Goal: Task Accomplishment & Management: Manage account settings

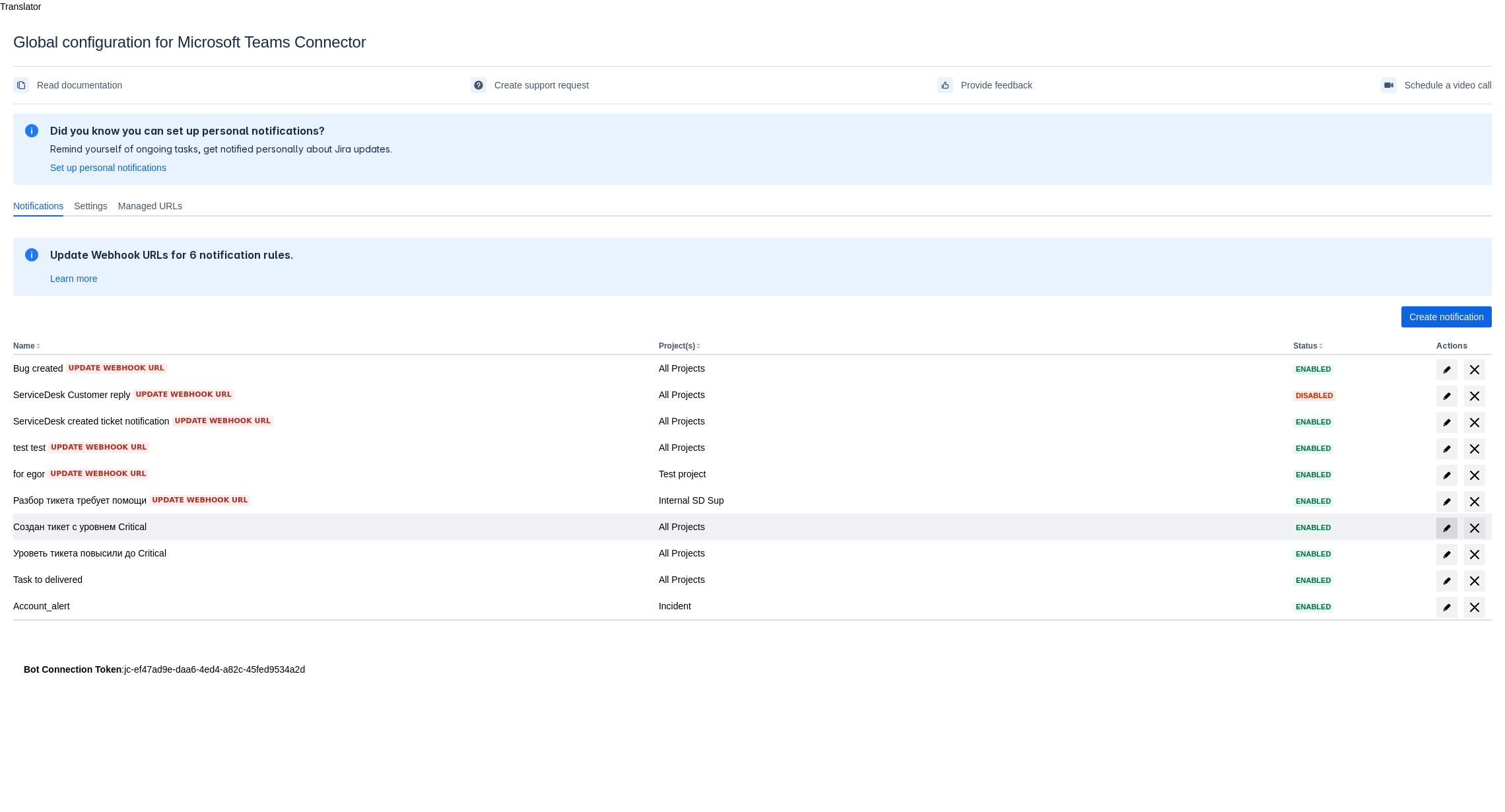
click at [1453, 517] on span at bounding box center [1446, 527] width 21 height 21
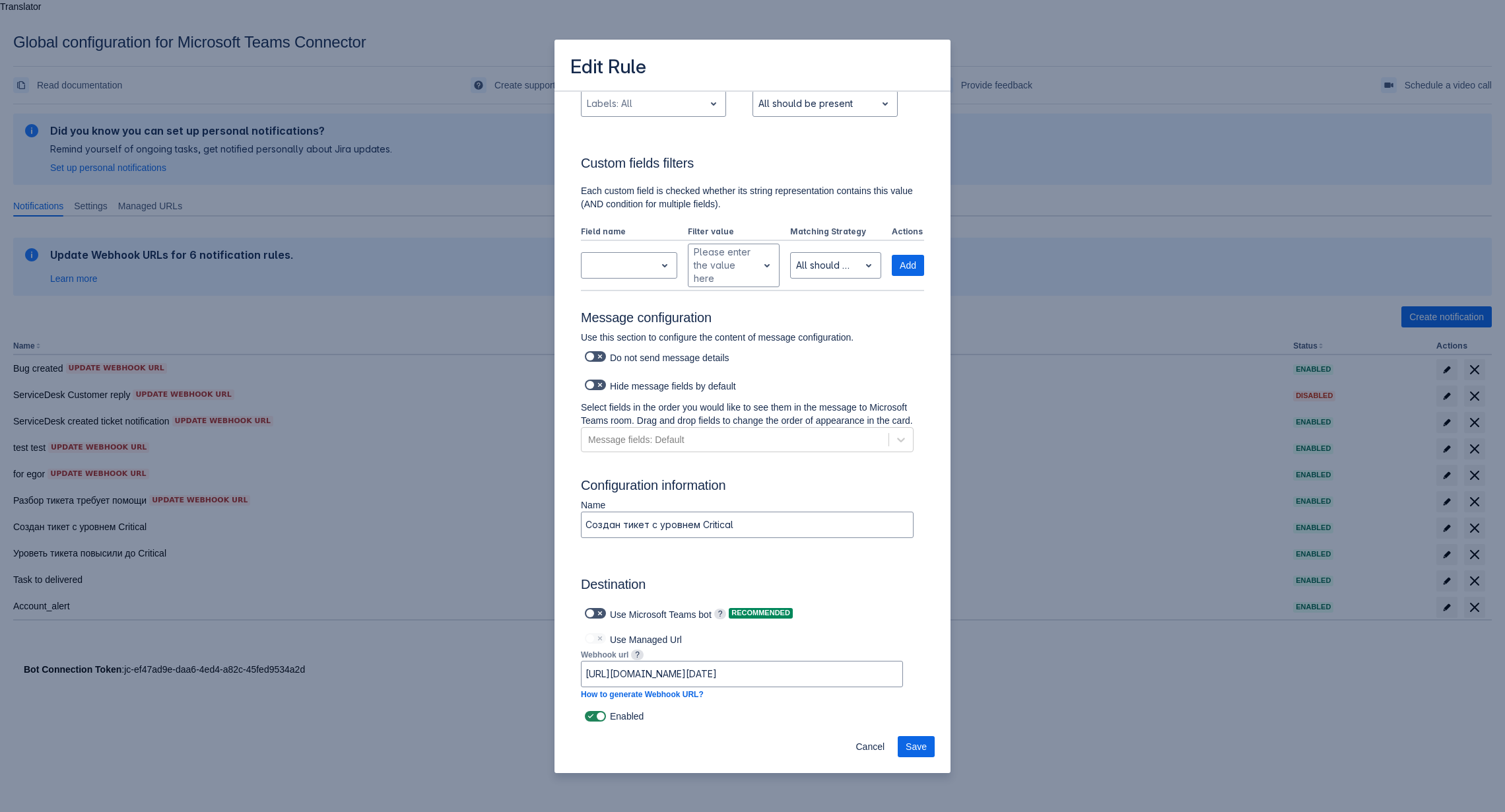
scroll to position [564, 0]
click at [901, 433] on icon at bounding box center [901, 440] width 13 height 13
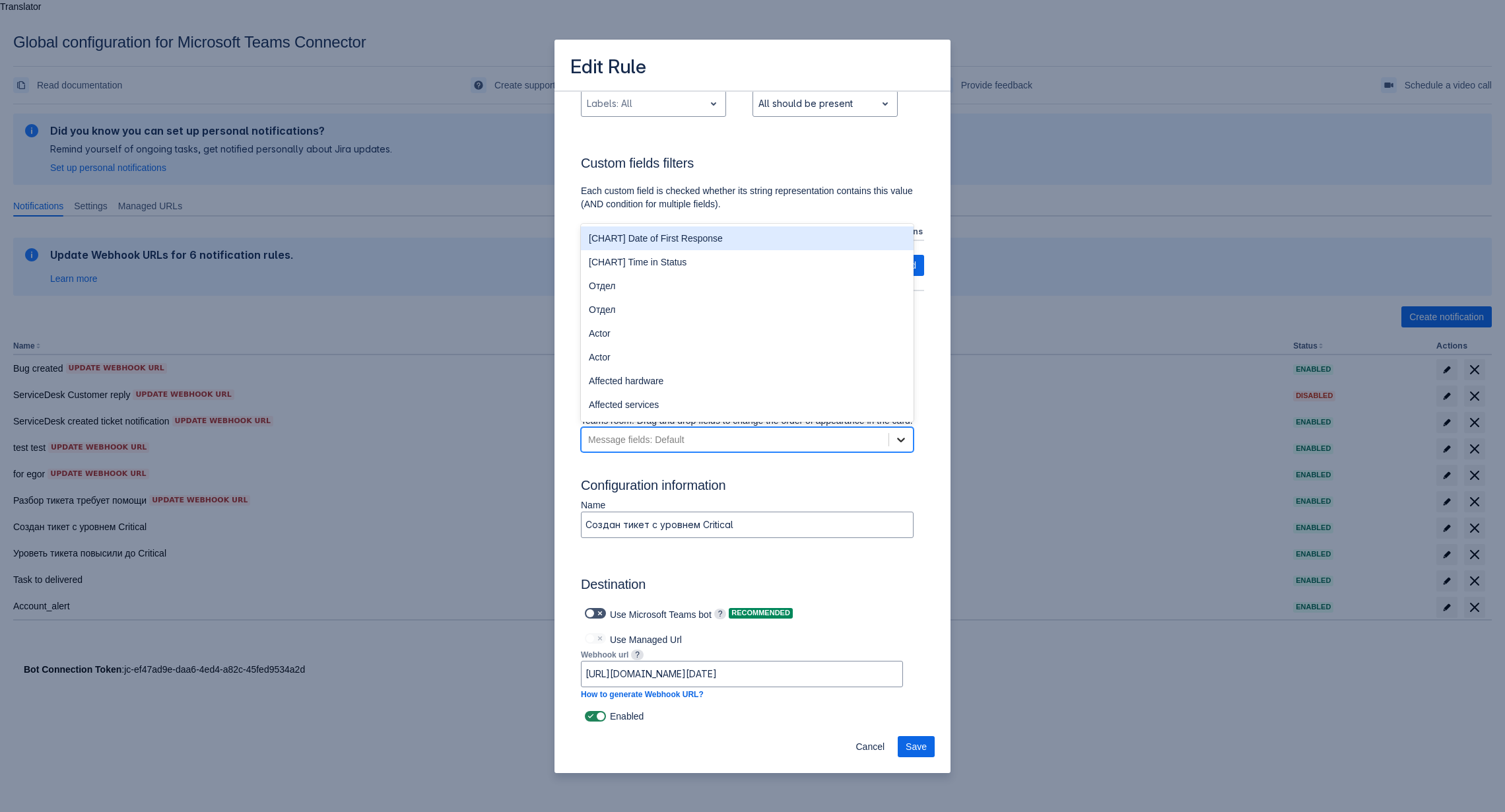
click at [901, 433] on icon at bounding box center [901, 440] width 13 height 13
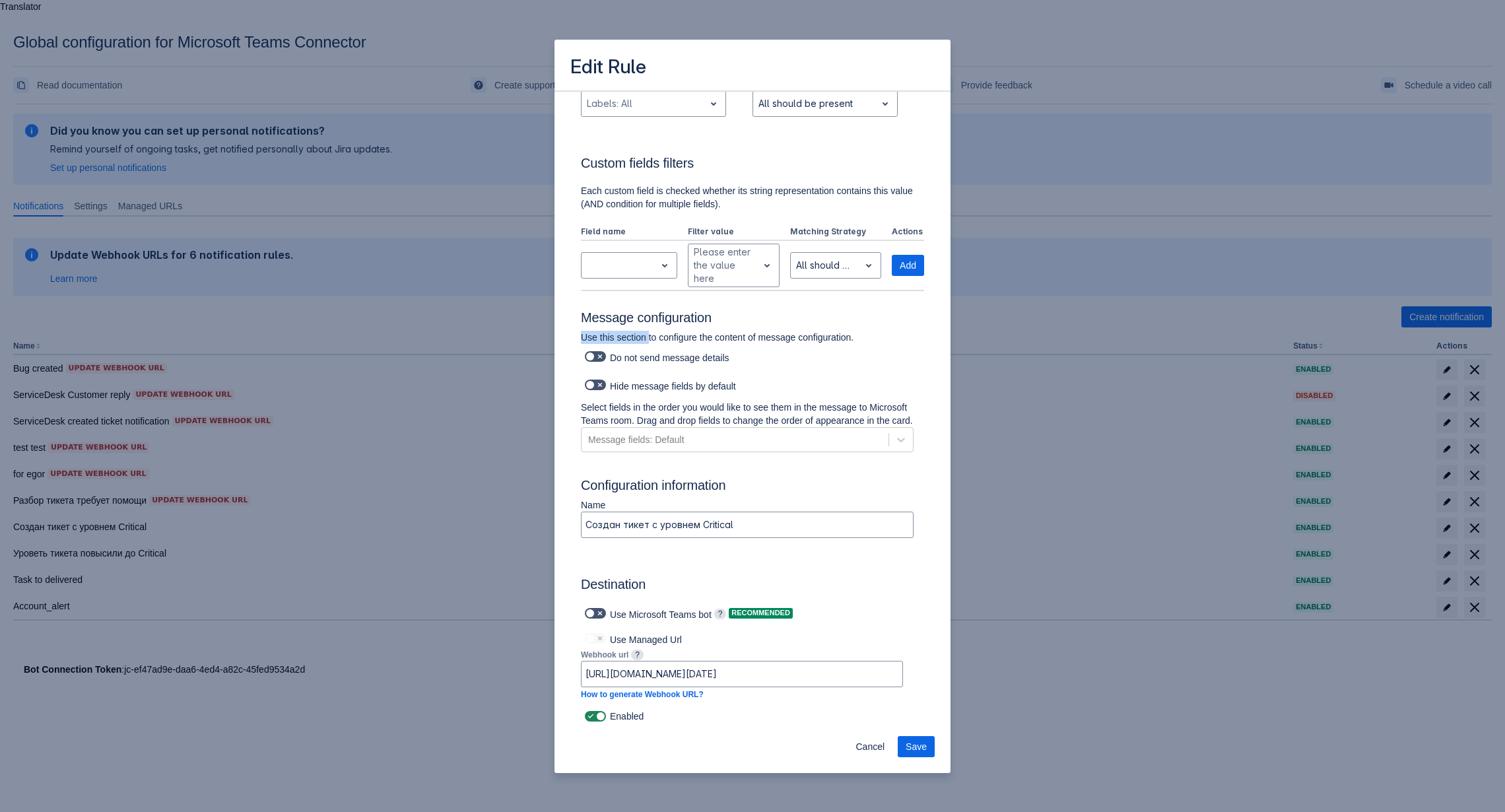
drag, startPoint x: 647, startPoint y: 335, endPoint x: 813, endPoint y: 328, distance: 166.1
click at [811, 328] on div "Log into Microsoft Teams Please log into Microsoft Teams before setting up the …" at bounding box center [752, 127] width 343 height 1196
click at [816, 328] on h3 "Message configuration" at bounding box center [752, 319] width 343 height 21
click at [906, 439] on icon at bounding box center [901, 440] width 13 height 13
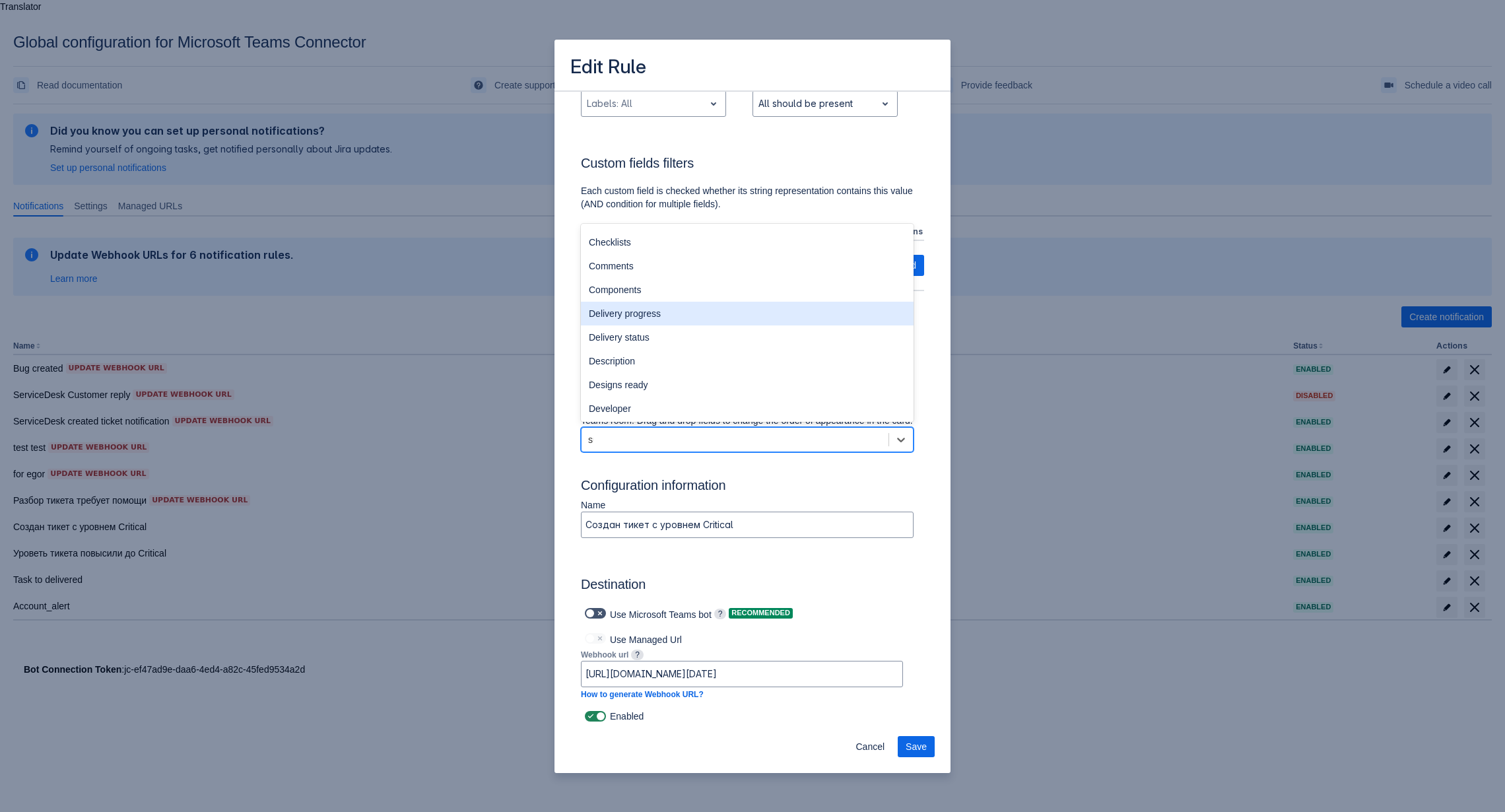
scroll to position [21, 0]
type input "sum"
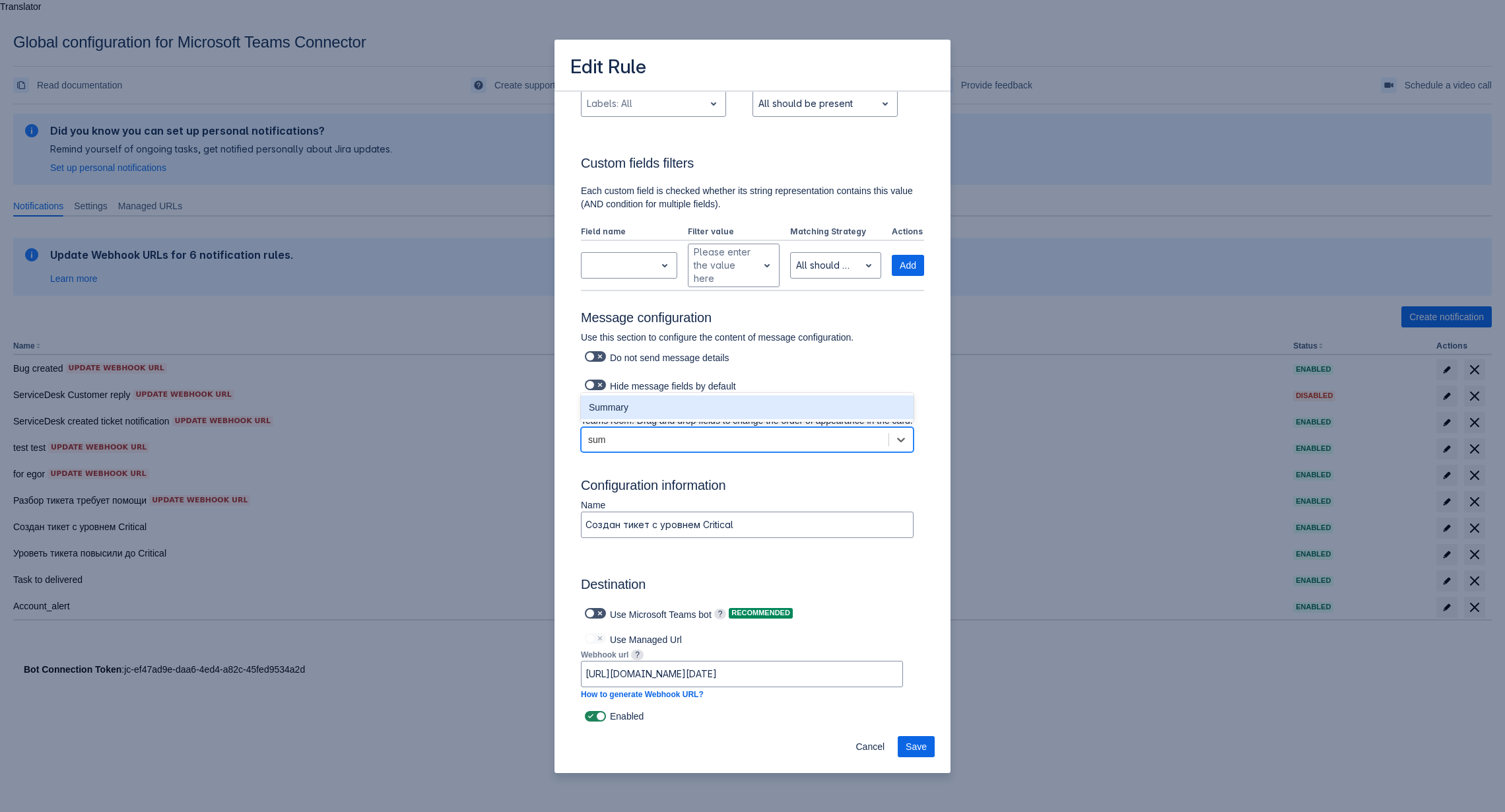
click at [665, 406] on div "Summary" at bounding box center [747, 407] width 333 height 24
click at [725, 438] on div "Summary" at bounding box center [723, 439] width 283 height 21
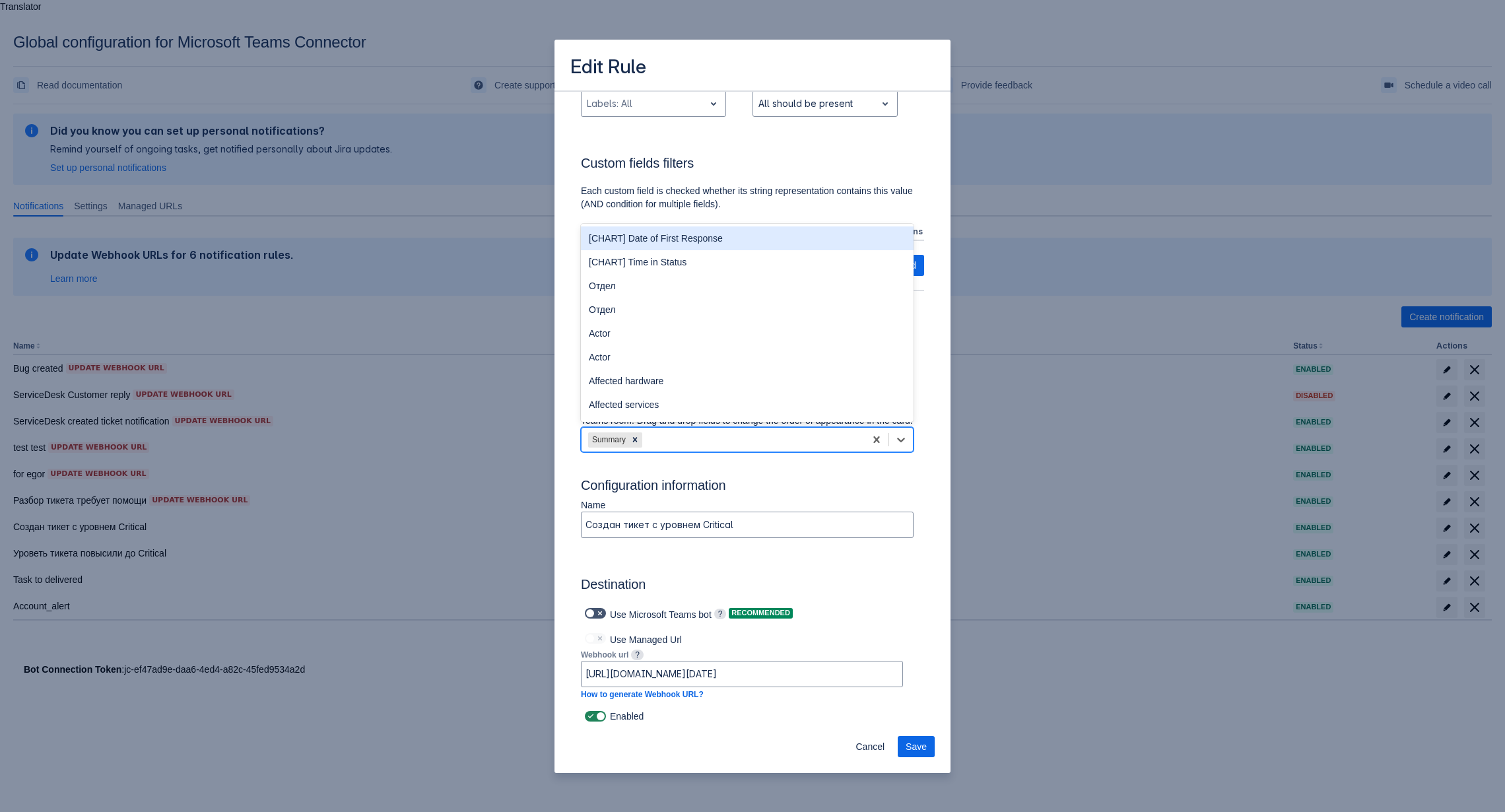
click at [906, 485] on h3 "Configuration information" at bounding box center [752, 487] width 343 height 21
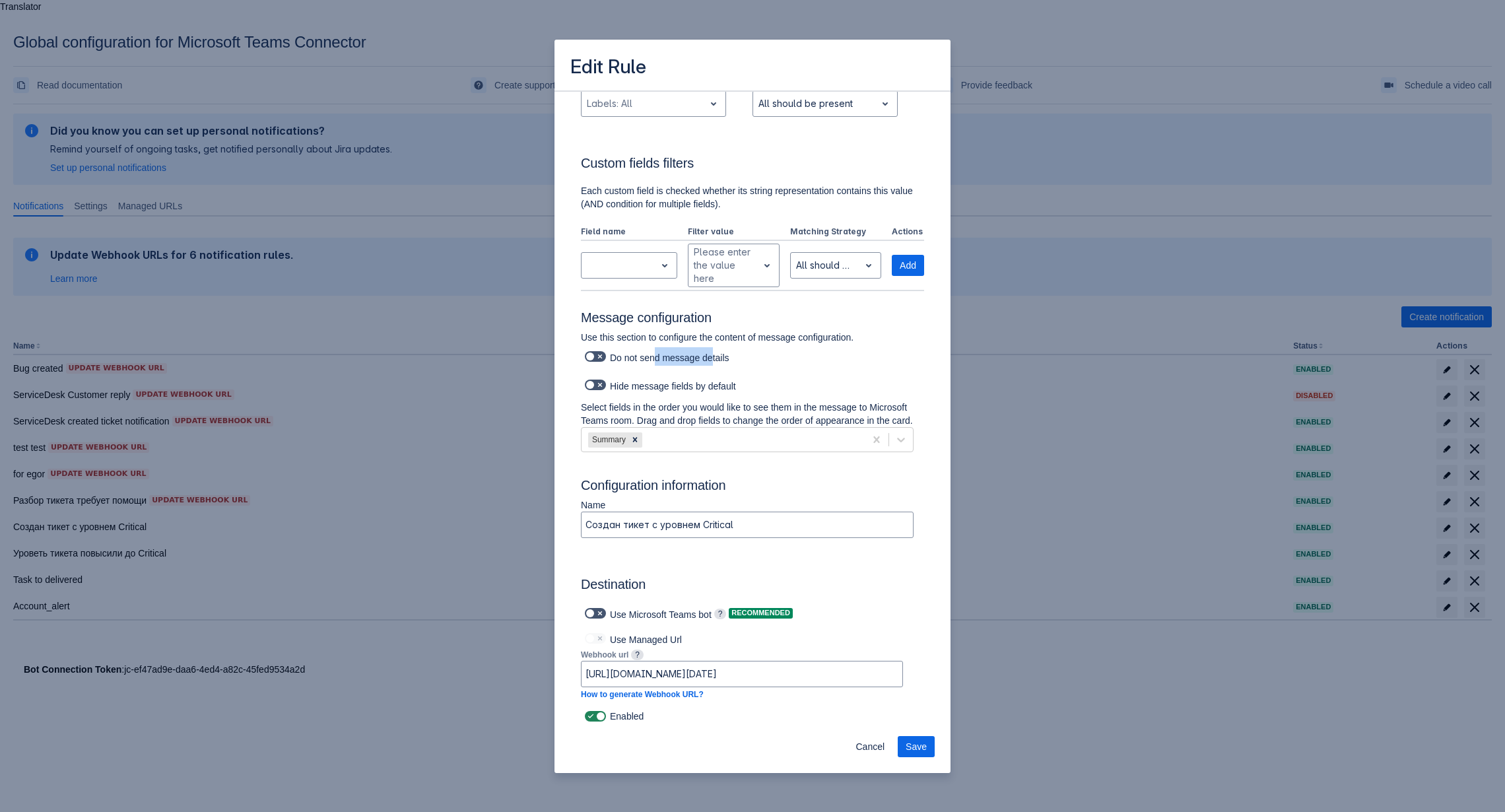
drag, startPoint x: 656, startPoint y: 359, endPoint x: 723, endPoint y: 364, distance: 67.2
click at [720, 364] on div "Do not send message details" at bounding box center [747, 357] width 333 height 19
click at [746, 366] on div "Use this section to configure the content of message configuration. Do not send…" at bounding box center [747, 351] width 333 height 42
click at [600, 359] on span at bounding box center [600, 356] width 11 height 11
click at [593, 359] on input "checkbox" at bounding box center [589, 357] width 9 height 9
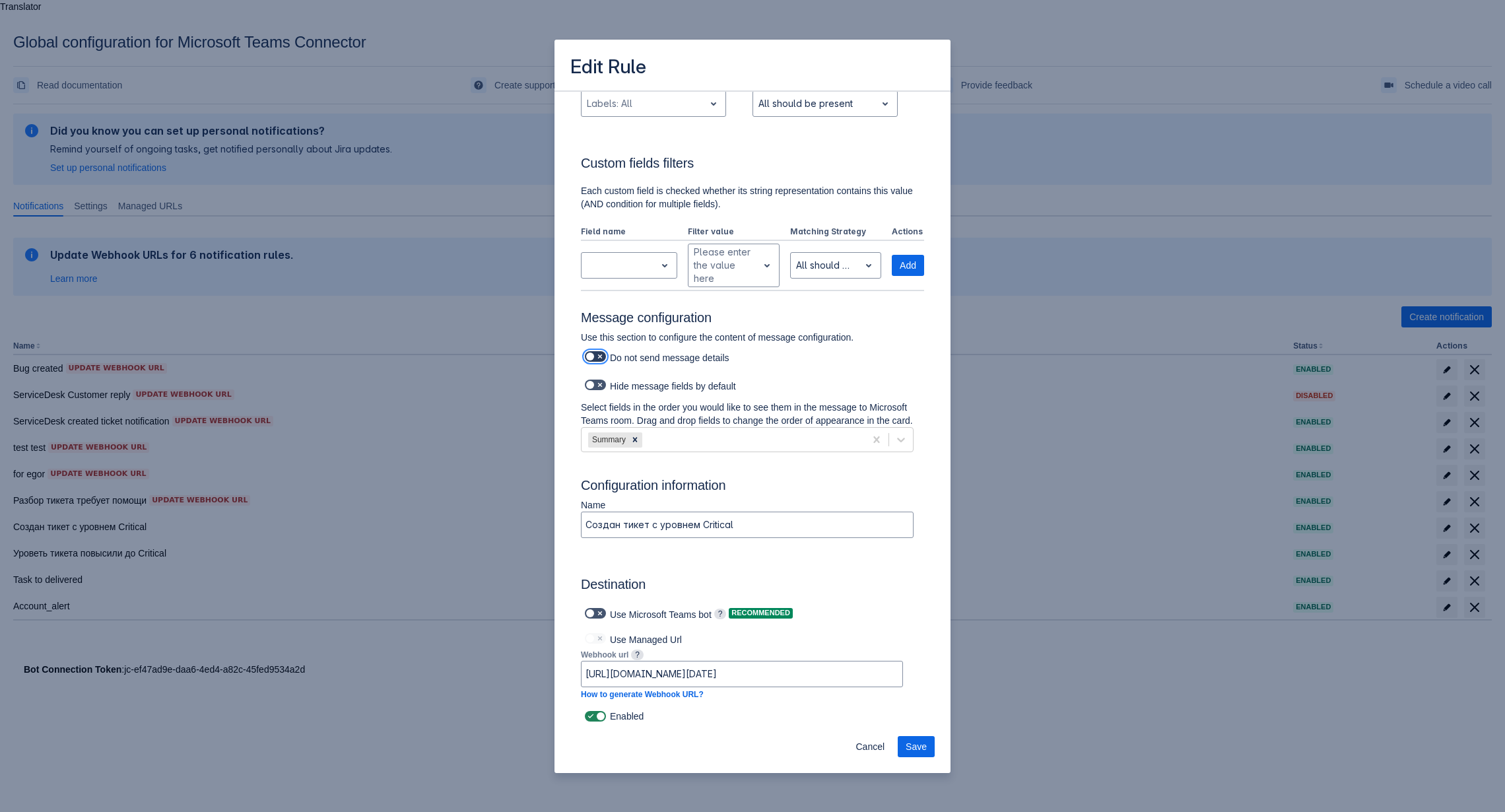
checkbox input "true"
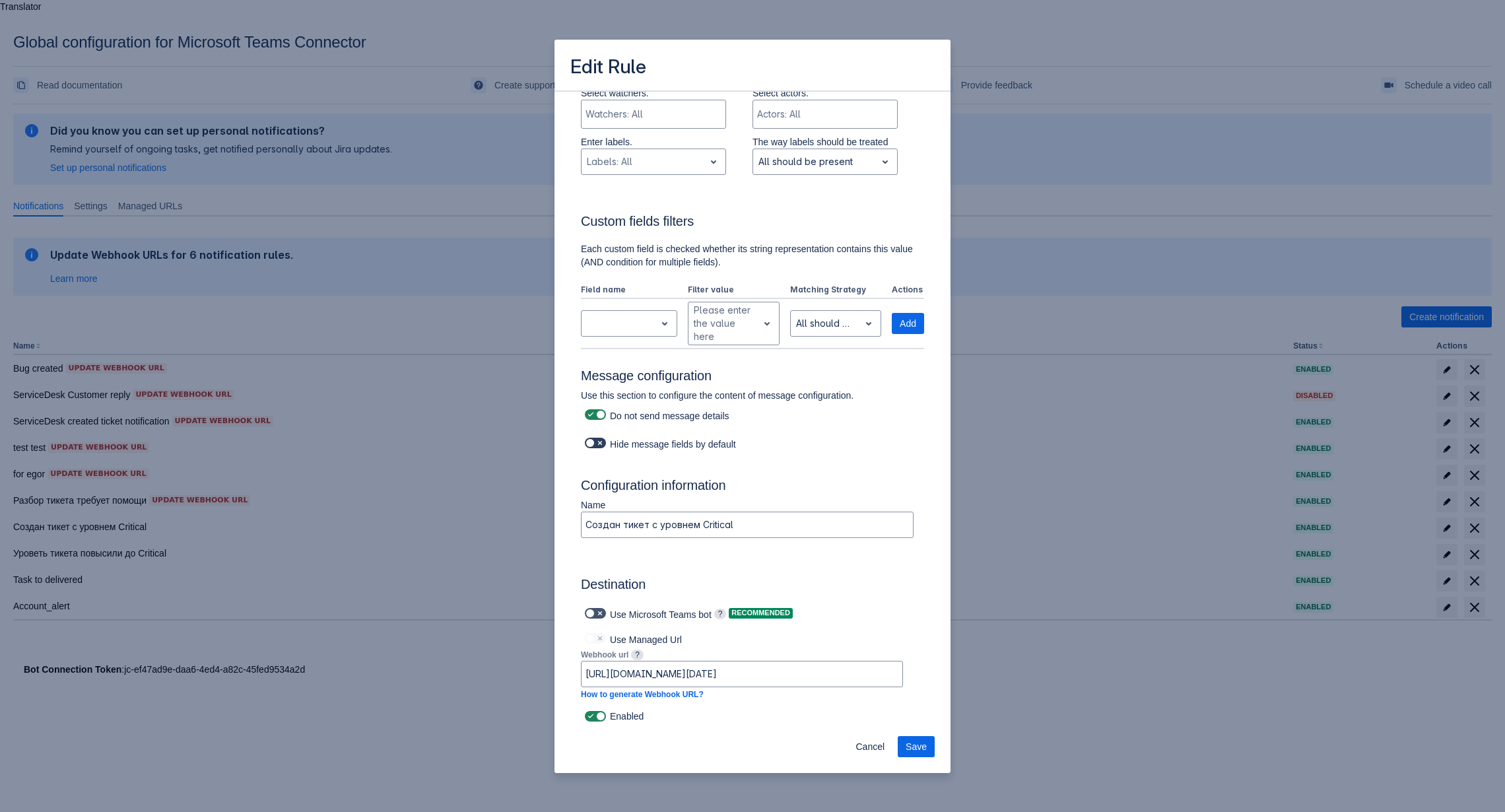
click at [596, 449] on label at bounding box center [595, 443] width 27 height 16
click at [593, 448] on input "checkbox" at bounding box center [589, 443] width 9 height 9
click at [596, 447] on span at bounding box center [600, 443] width 11 height 11
click at [593, 447] on input "checkbox" at bounding box center [589, 443] width 9 height 9
drag, startPoint x: 763, startPoint y: 445, endPoint x: 609, endPoint y: 446, distance: 154.0
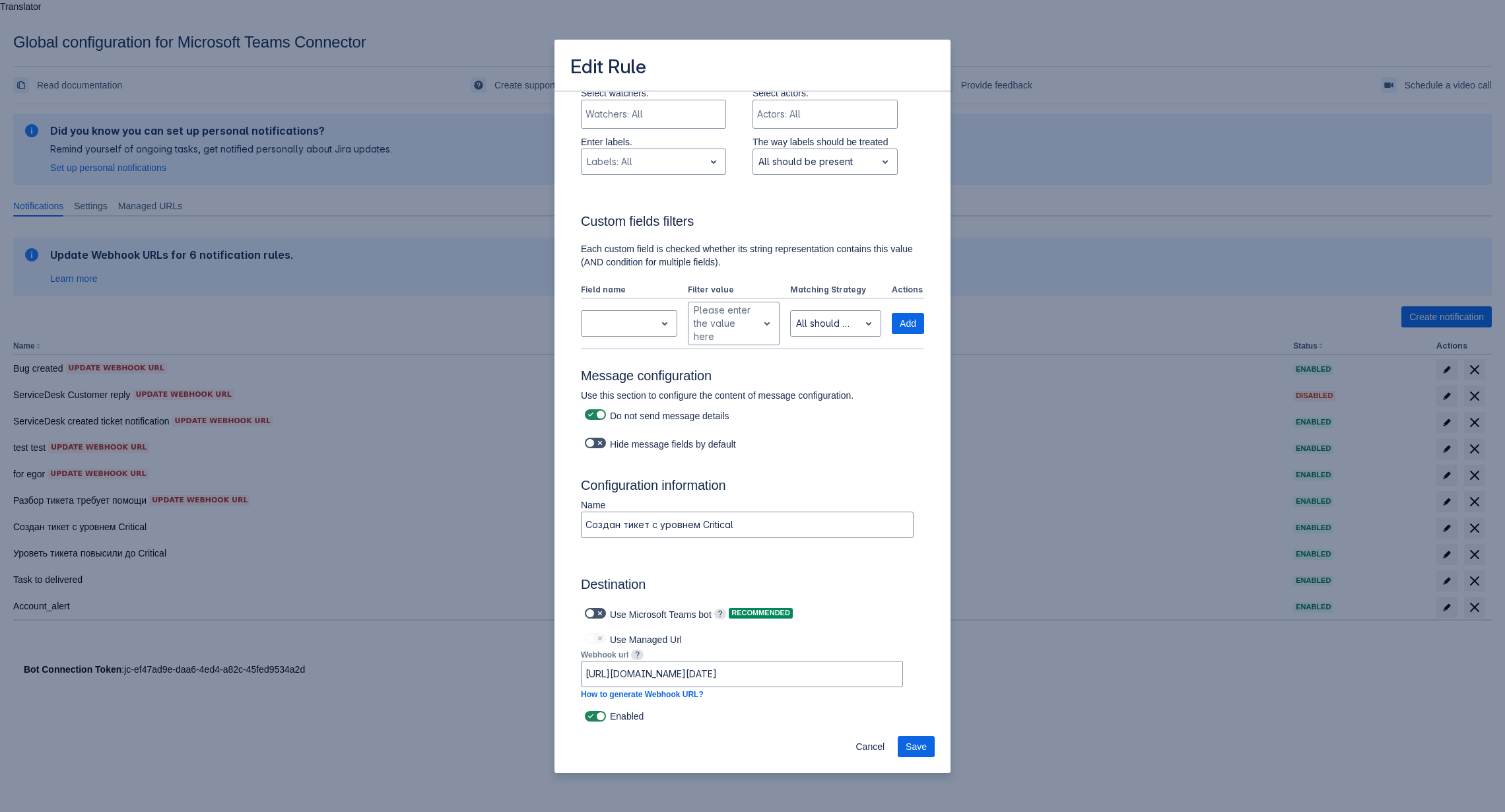
click at [609, 446] on div "Hide message fields by default" at bounding box center [747, 443] width 333 height 19
click at [589, 483] on body "Translator Global configuration for Microsoft Teams Connector Read documentatio…" at bounding box center [752, 406] width 1505 height 812
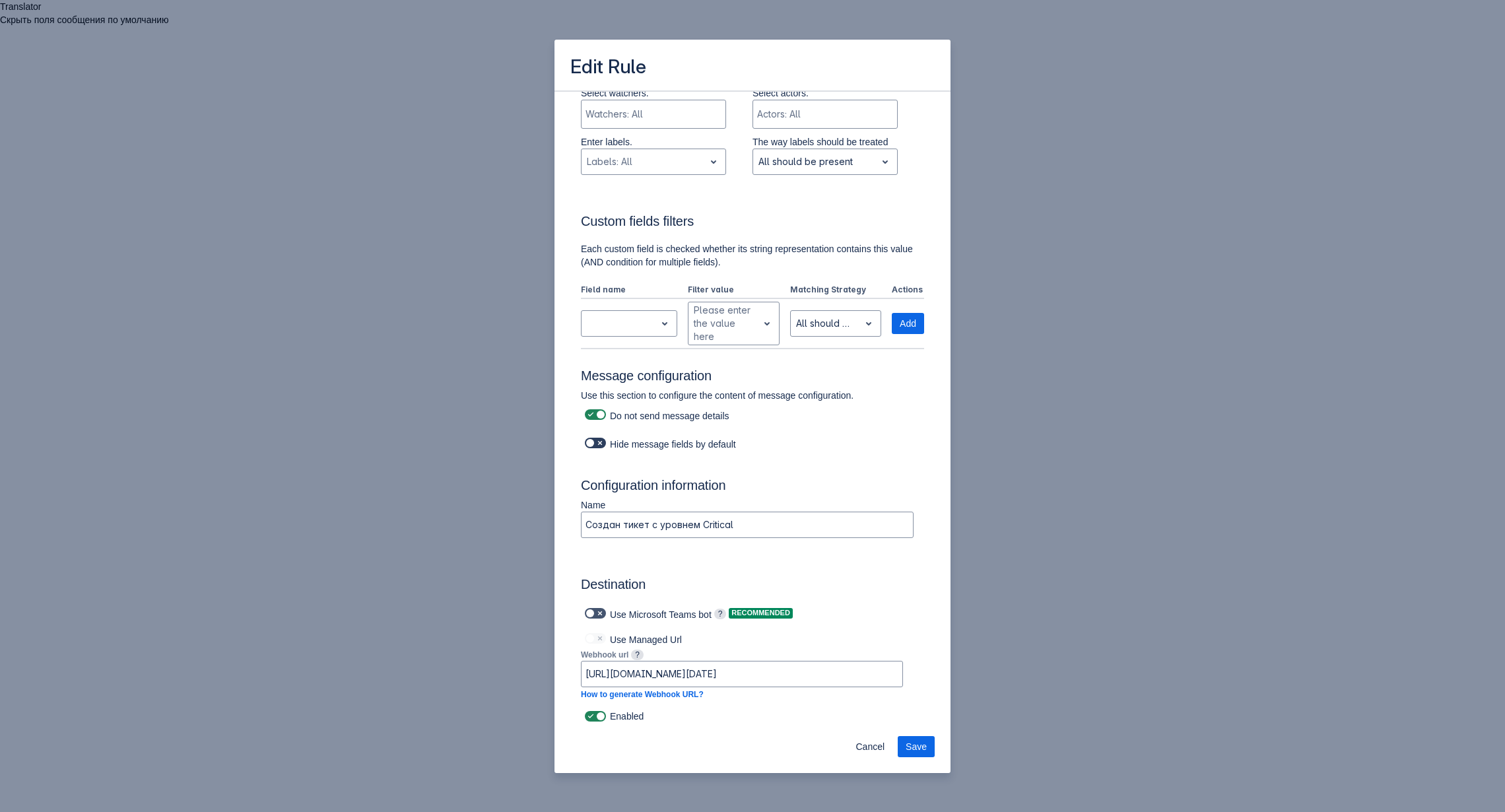
click at [595, 447] on span at bounding box center [600, 443] width 11 height 11
click at [593, 447] on input "checkbox" at bounding box center [589, 443] width 9 height 9
checkbox input "true"
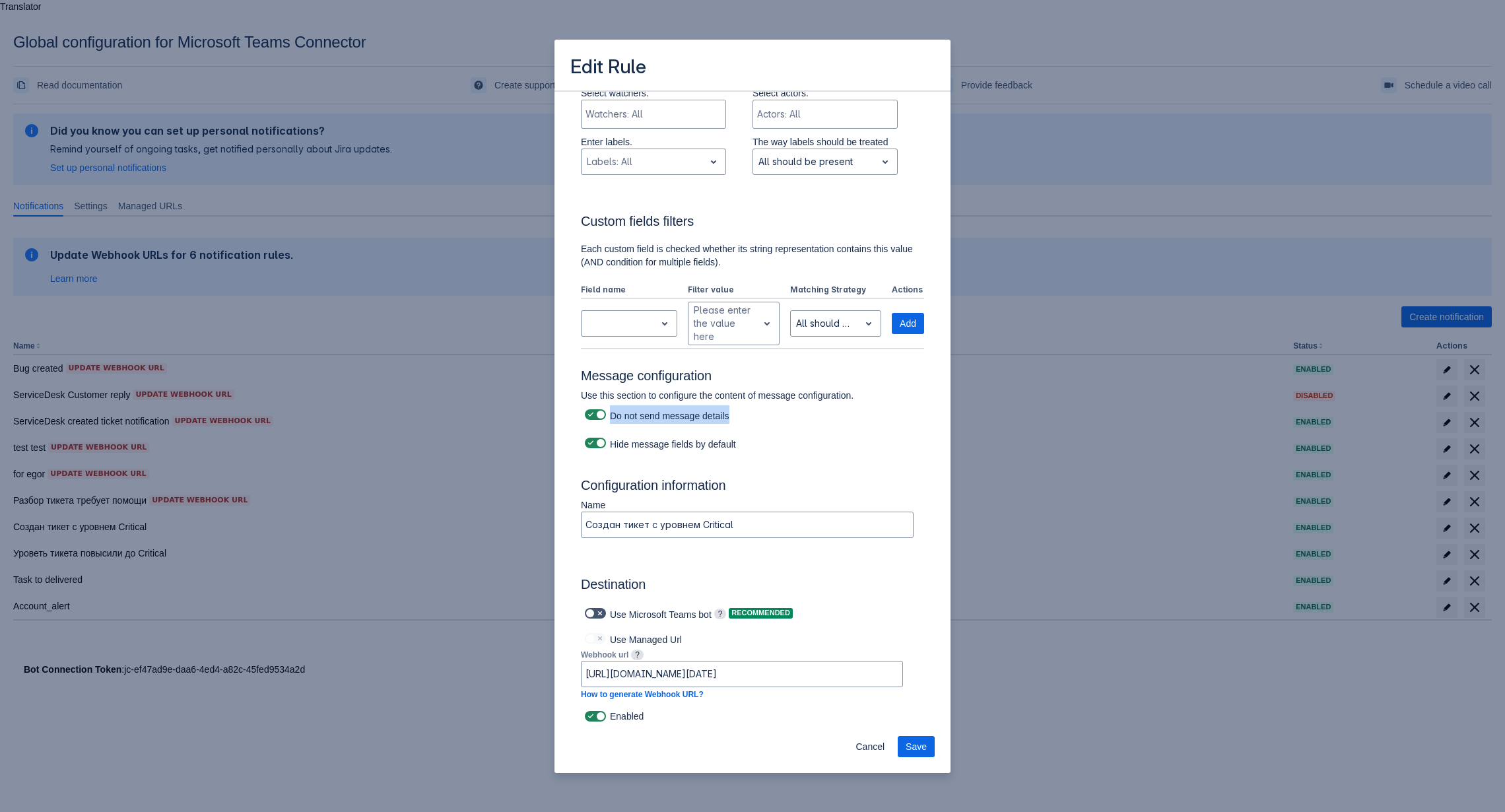
drag, startPoint x: 732, startPoint y: 415, endPoint x: 611, endPoint y: 424, distance: 121.3
click at [611, 424] on div "Do not send message details" at bounding box center [747, 415] width 333 height 19
click at [668, 460] on body "Translator Global configuration for Microsoft Teams Connector Read documentatio…" at bounding box center [752, 406] width 1505 height 812
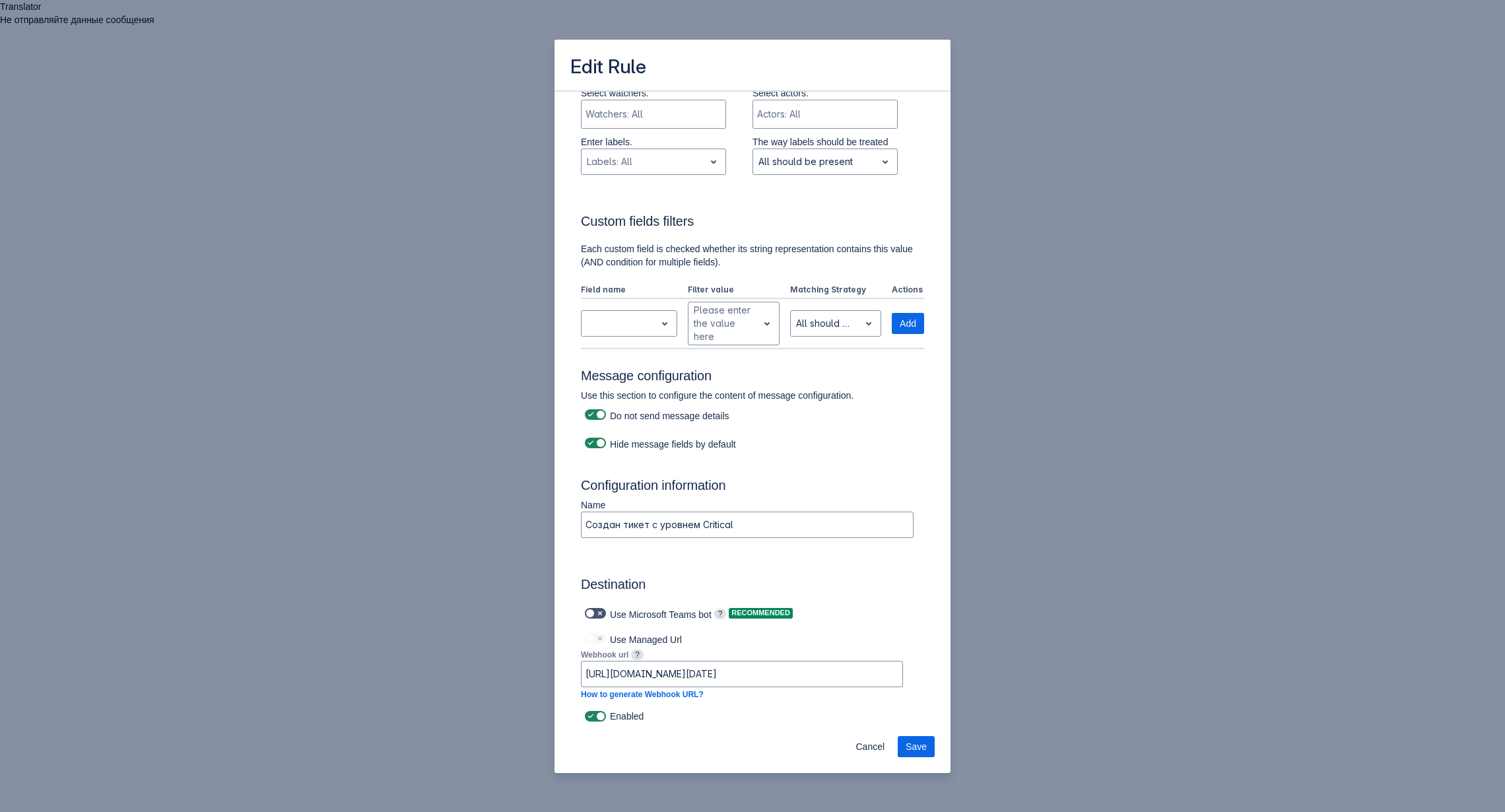
click at [879, 397] on p "Use this section to configure the content of message configuration." at bounding box center [747, 395] width 333 height 13
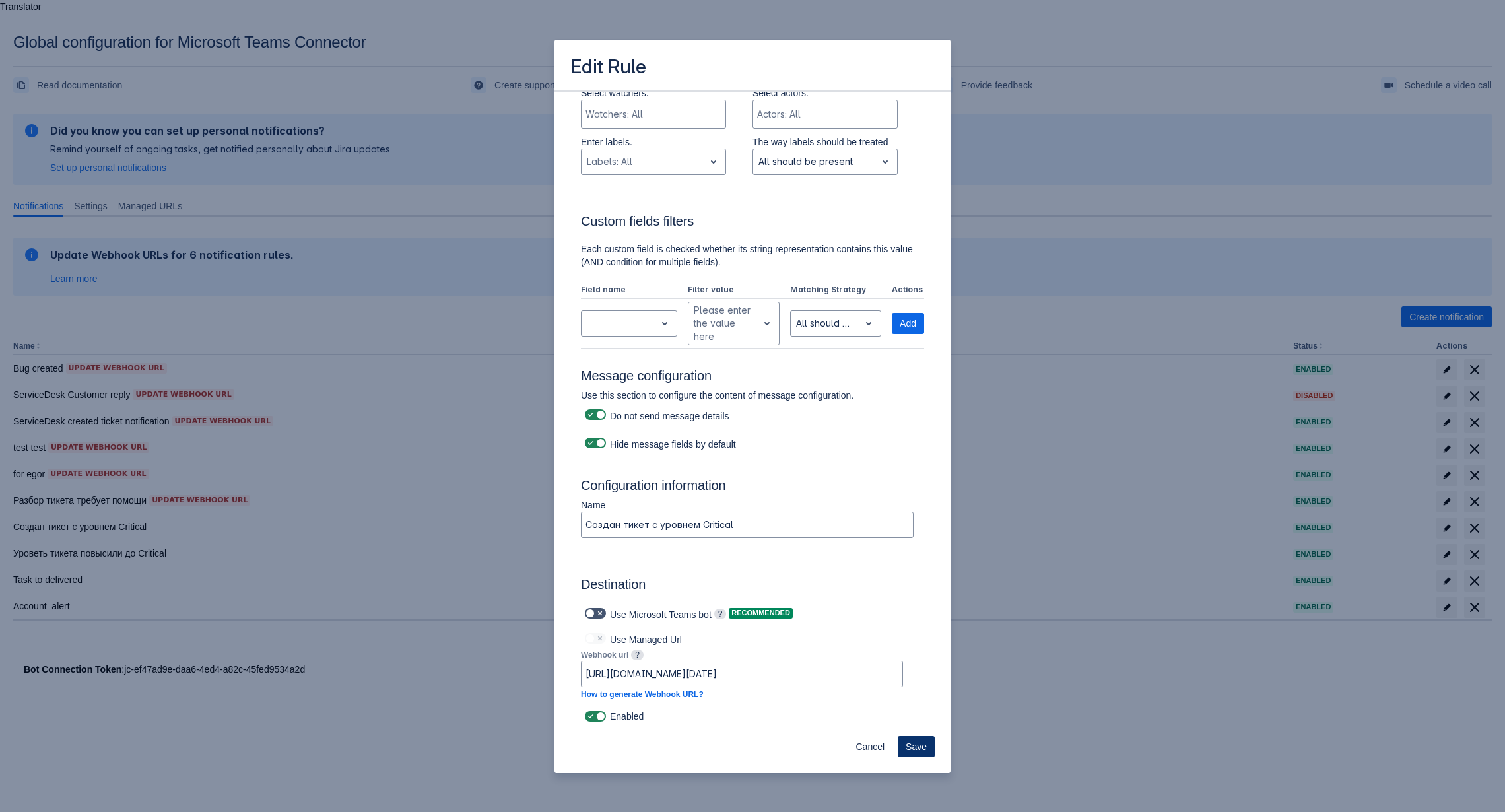
click at [920, 747] on span "Save" at bounding box center [915, 746] width 21 height 21
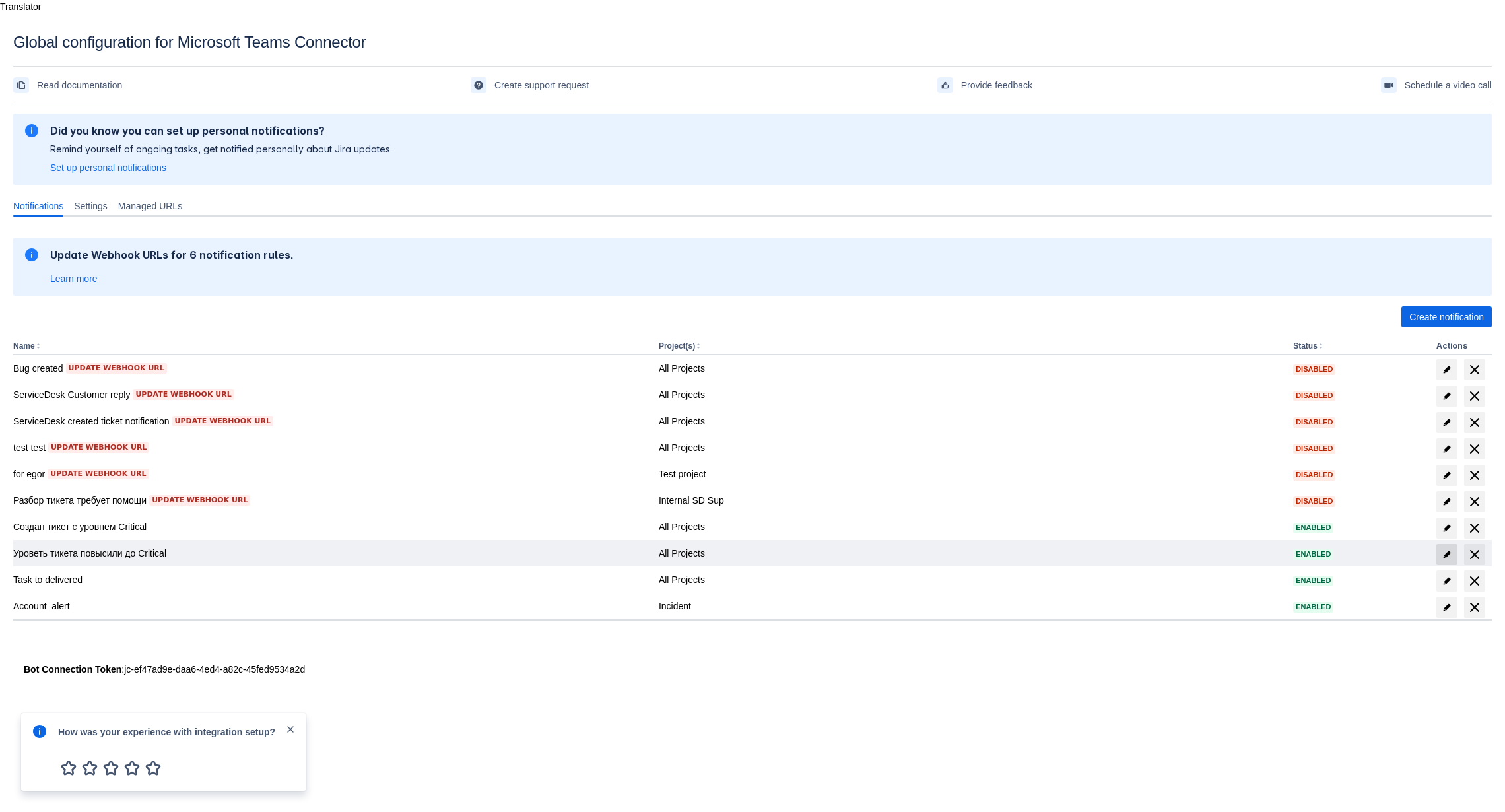
click at [1448, 549] on span "edit" at bounding box center [1446, 554] width 11 height 11
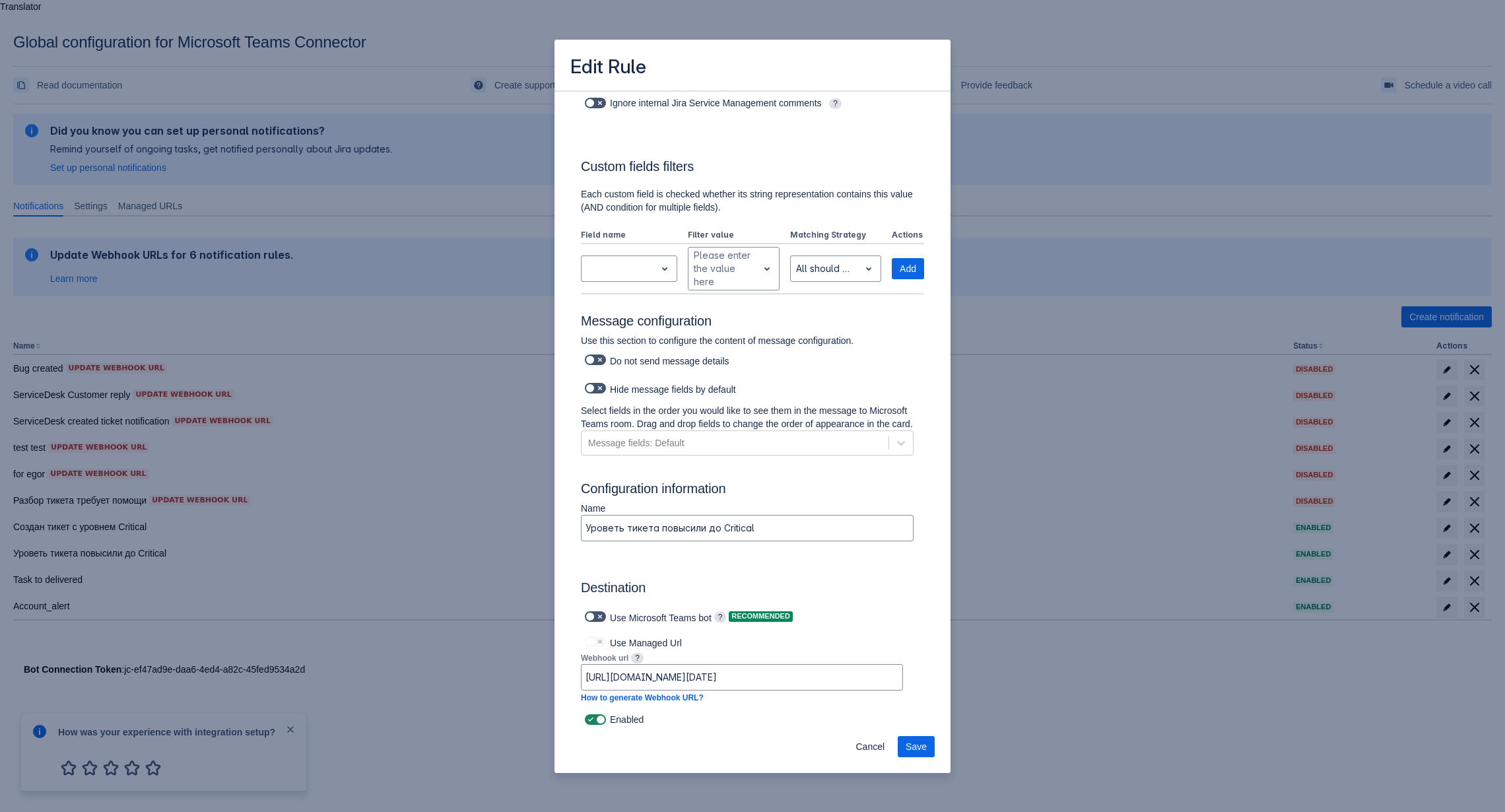
scroll to position [339, 0]
click at [601, 359] on span at bounding box center [600, 356] width 11 height 11
click at [593, 359] on input "checkbox" at bounding box center [589, 357] width 9 height 9
checkbox input "true"
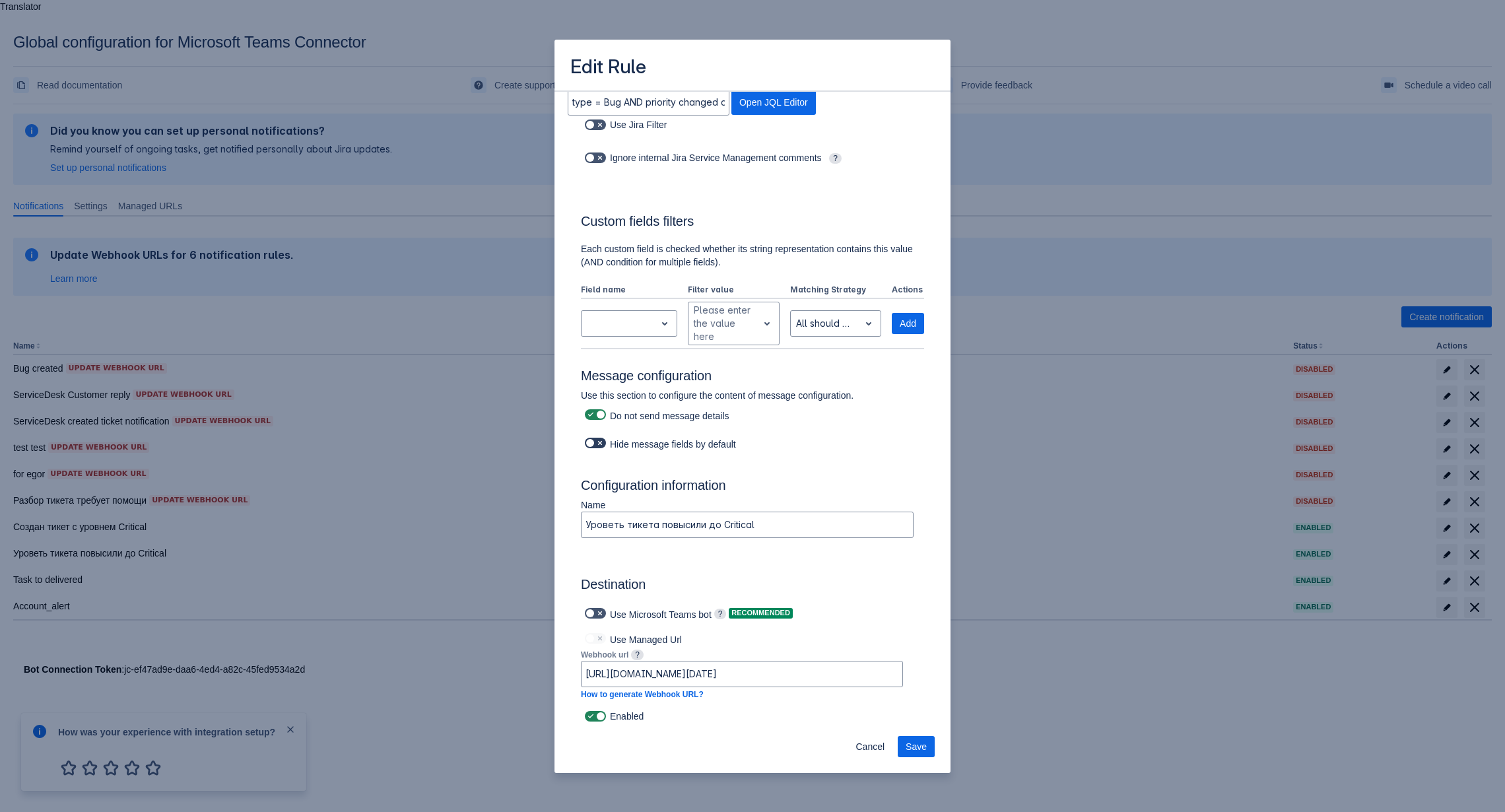
click at [593, 441] on span at bounding box center [590, 443] width 11 height 11
click at [593, 441] on input "checkbox" at bounding box center [589, 443] width 9 height 9
checkbox input "true"
click at [922, 748] on span "Save" at bounding box center [915, 746] width 21 height 21
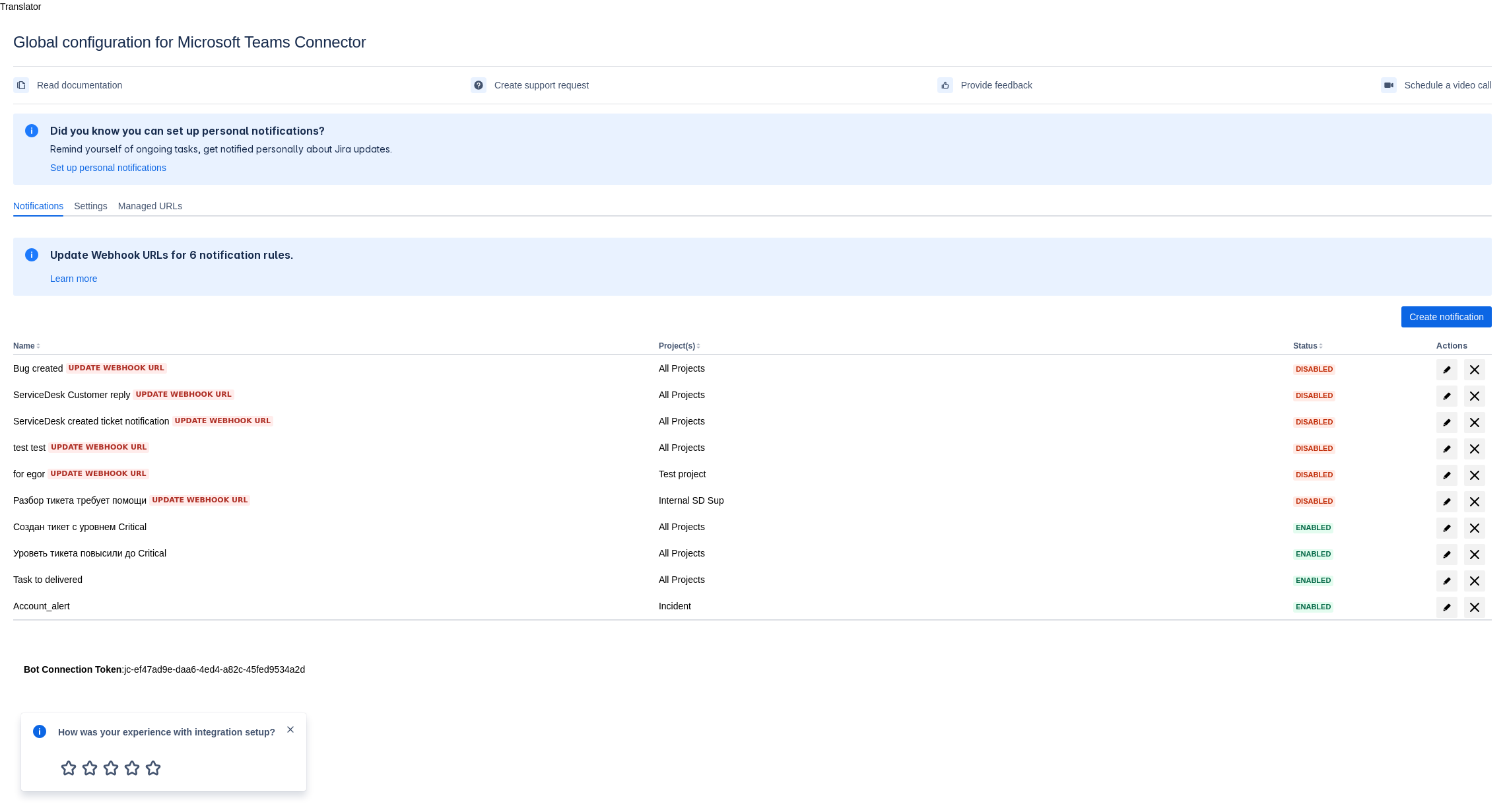
click at [291, 733] on span "close" at bounding box center [290, 729] width 11 height 11
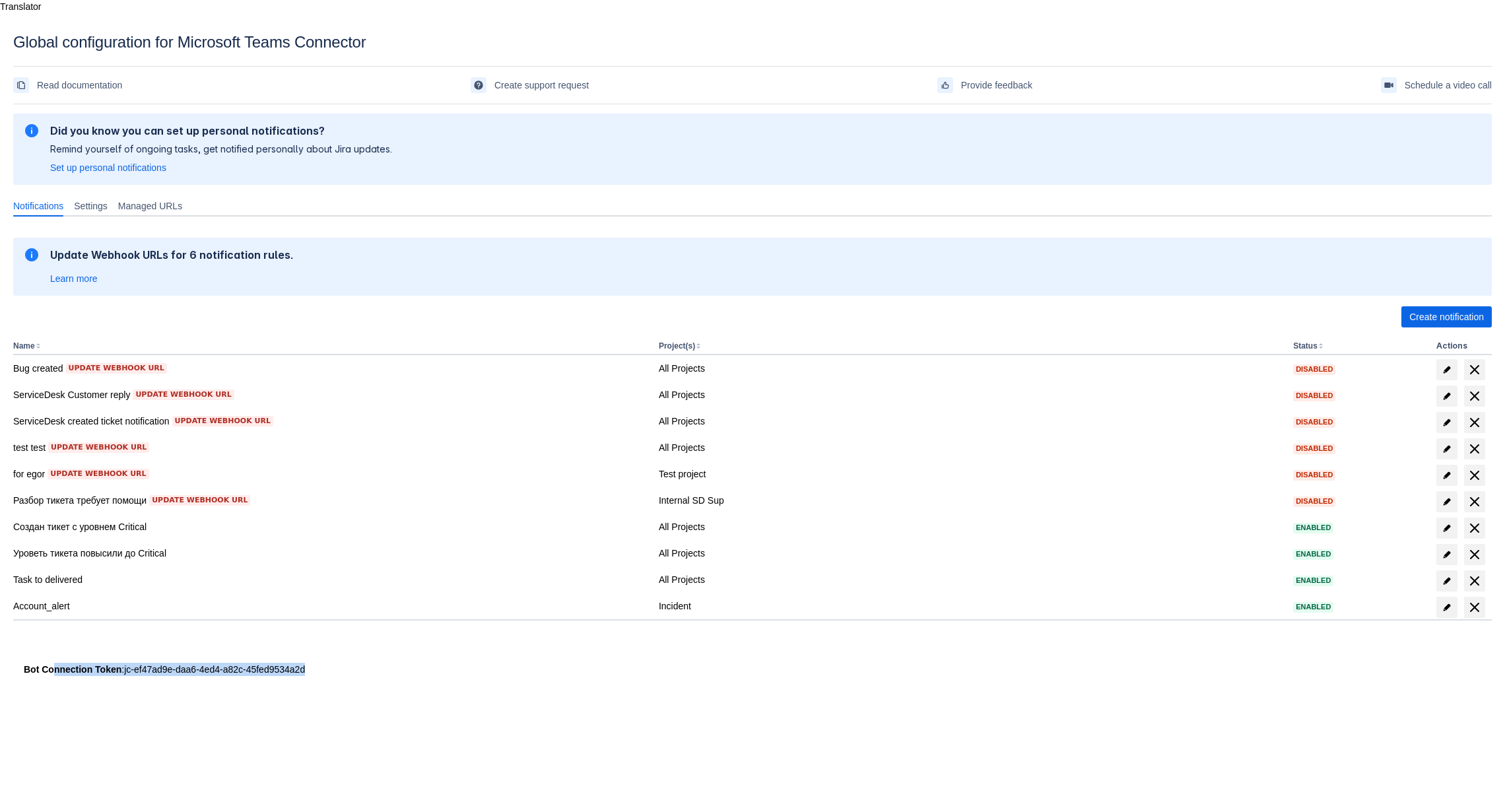
drag, startPoint x: 297, startPoint y: 661, endPoint x: 53, endPoint y: 656, distance: 244.1
click at [50, 656] on div "Please refresh the page and try again. If the issue persist please contact supp…" at bounding box center [752, 409] width 1478 height 598
click at [293, 681] on div at bounding box center [211, 686] width 396 height 21
click at [1465, 306] on span "Create notification" at bounding box center [1446, 316] width 75 height 21
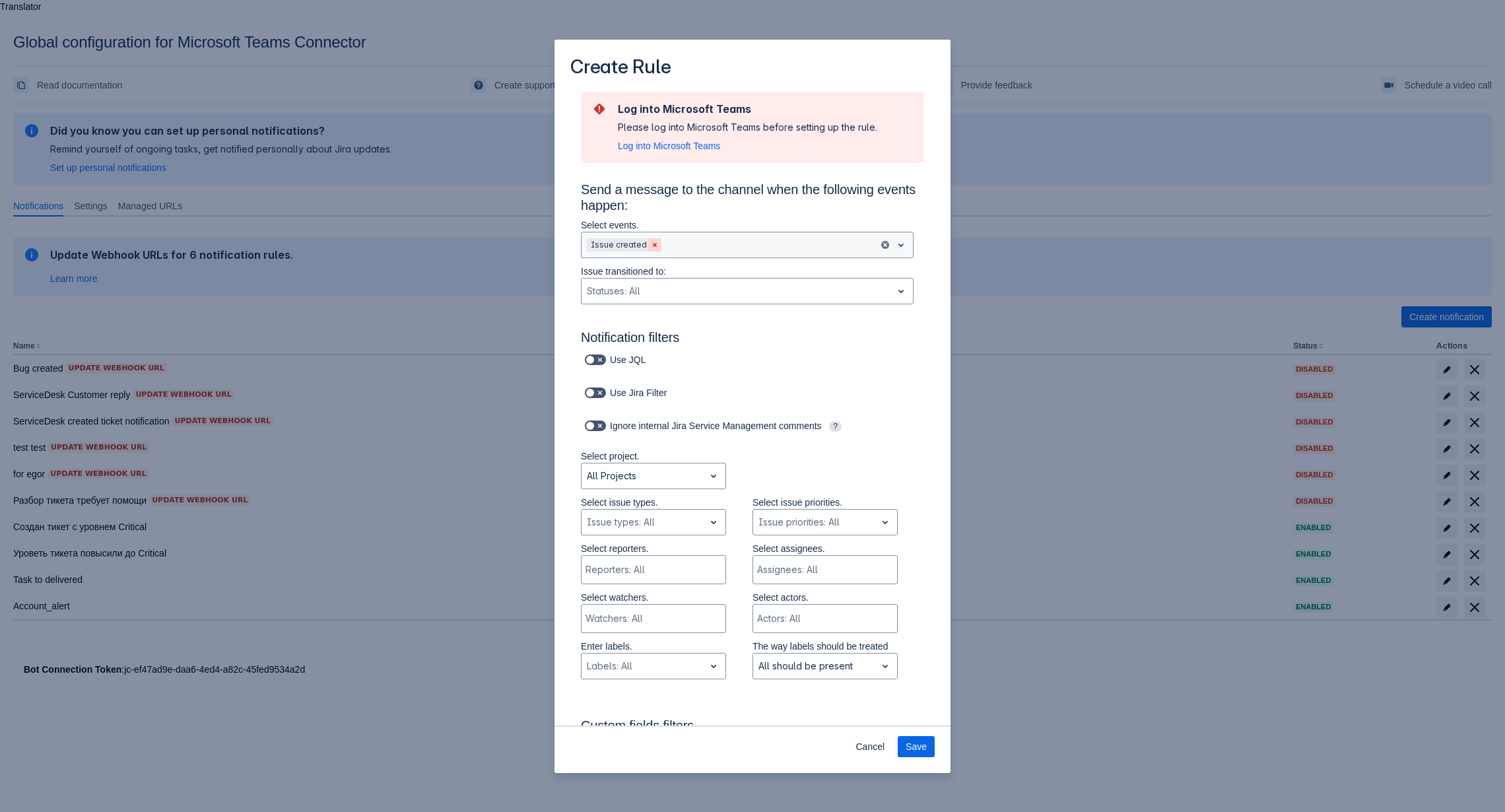
click at [649, 245] on span "Clear" at bounding box center [654, 245] width 11 height 11
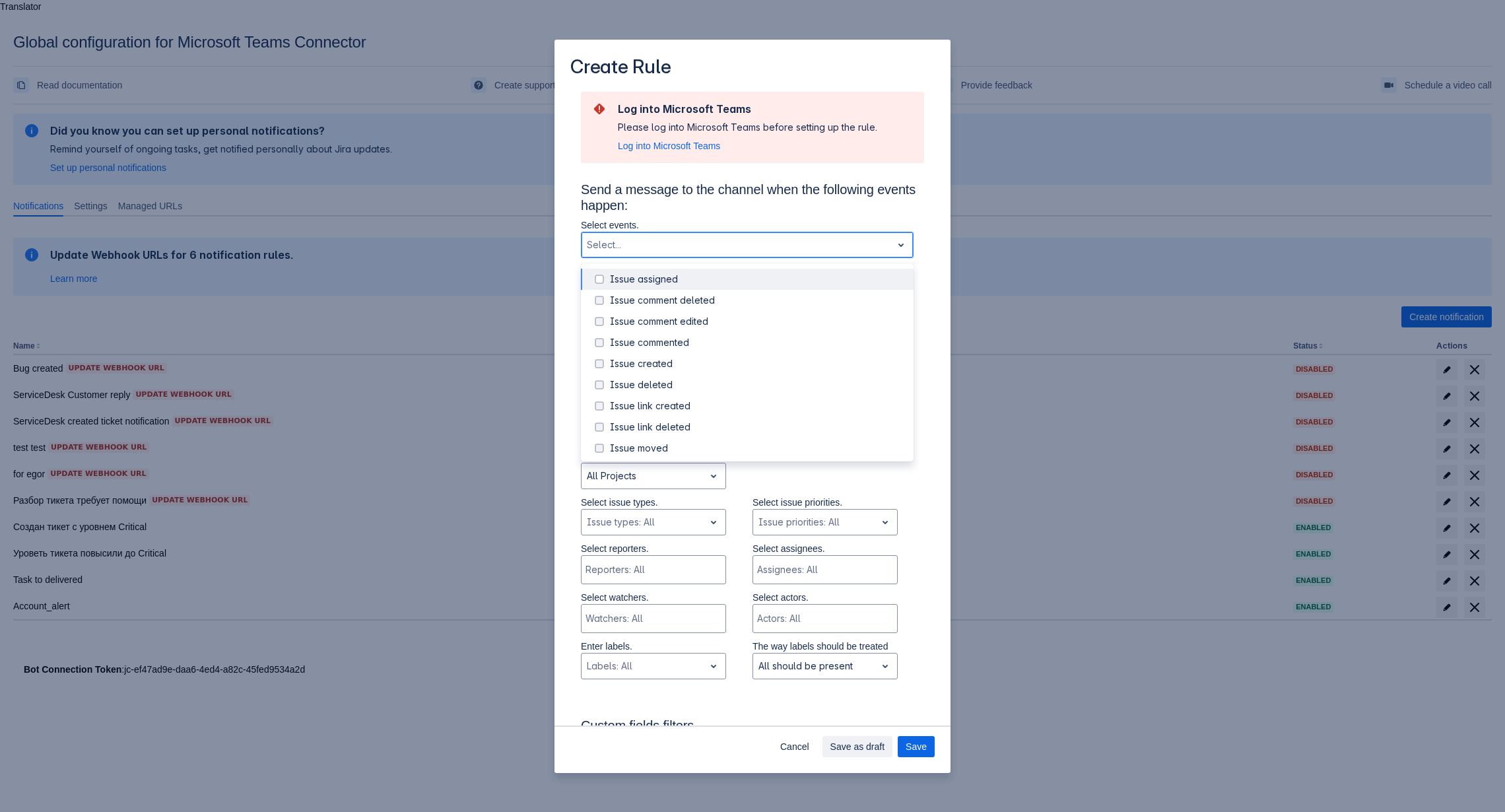
click at [909, 246] on div "Scrollable content" at bounding box center [901, 245] width 19 height 24
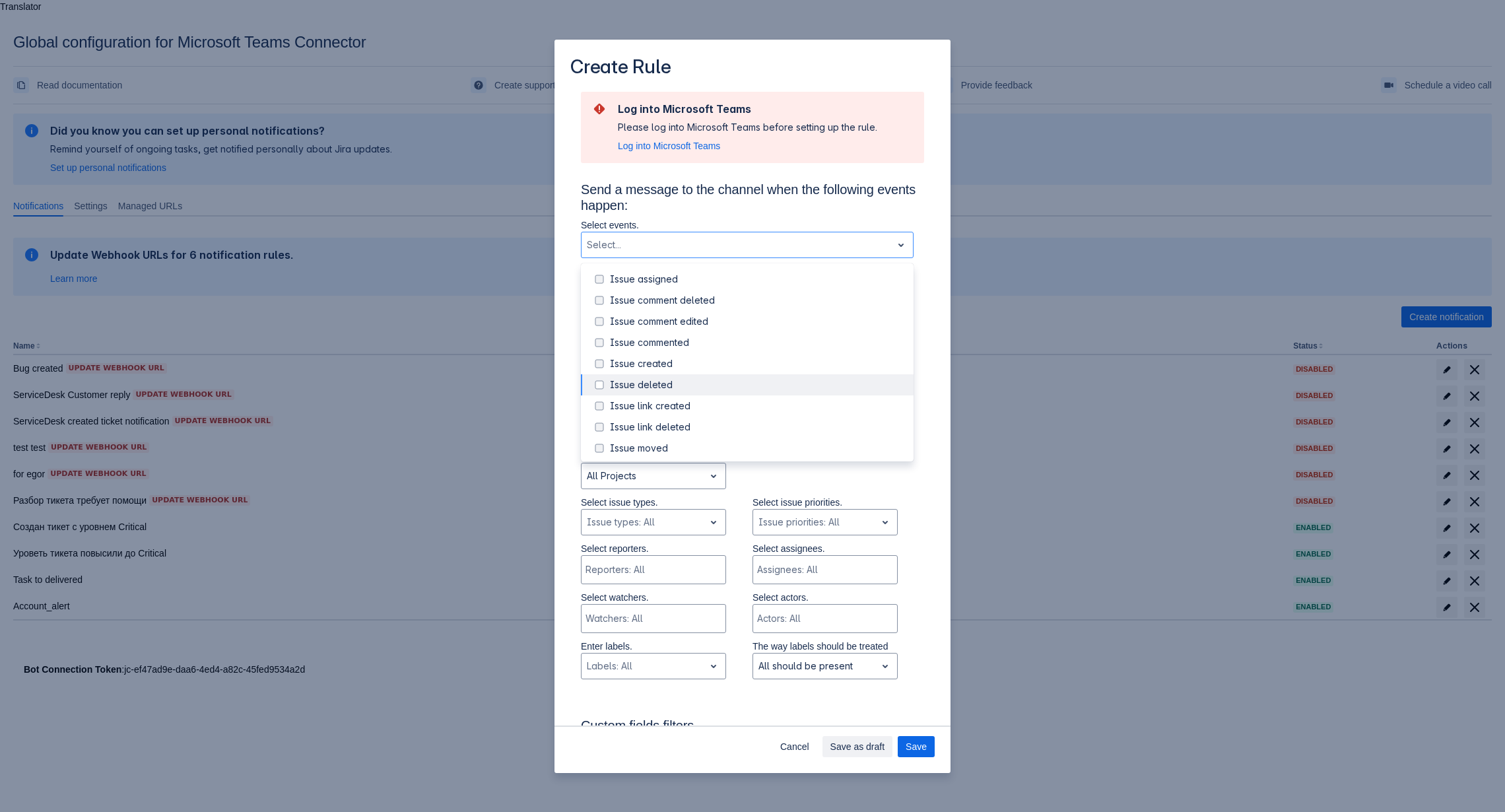
click at [935, 204] on div "Log into Microsoft Teams Please log into Microsoft Teams before setting up the …" at bounding box center [752, 770] width 396 height 1361
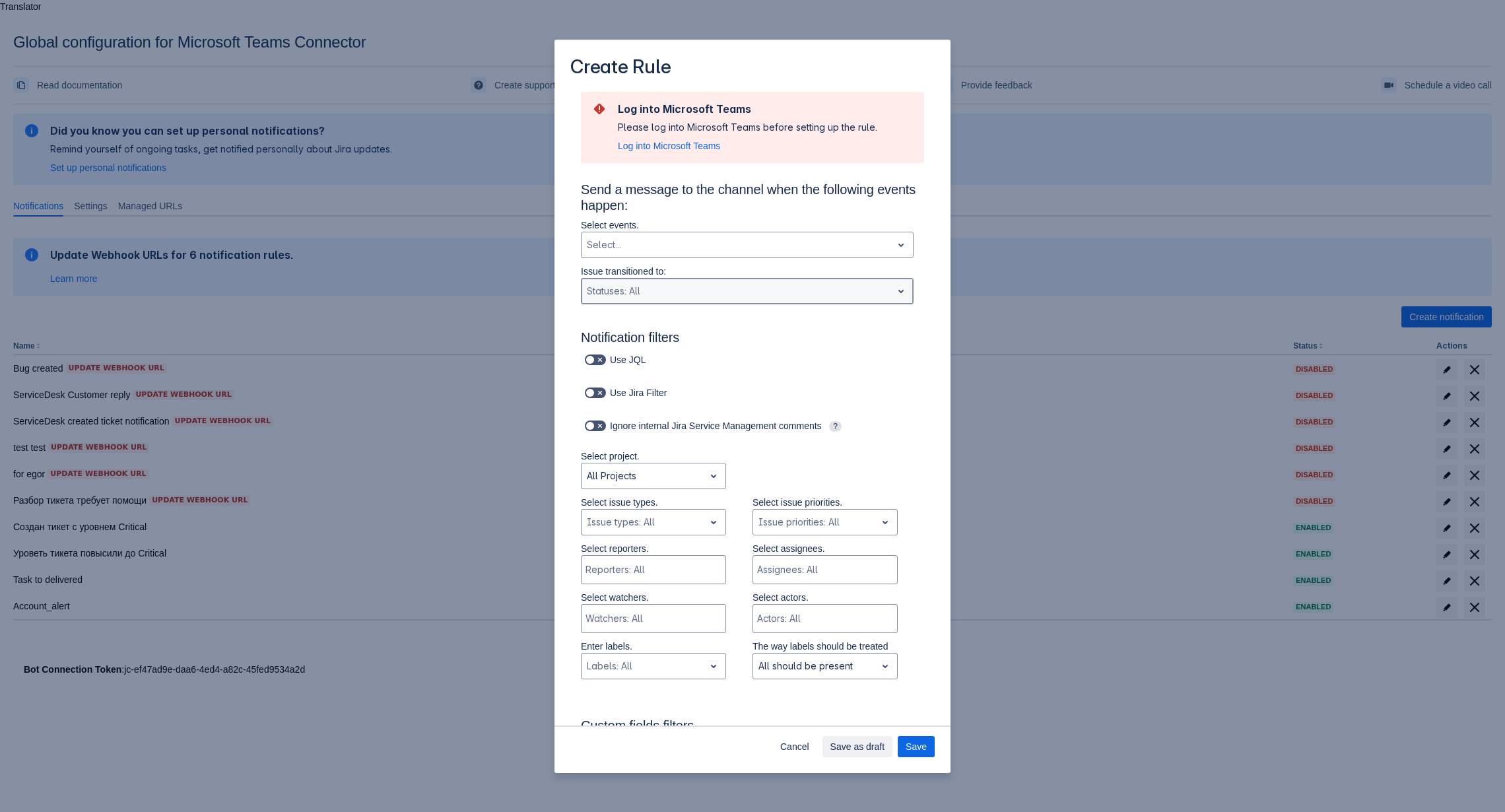
click at [843, 296] on div "Scrollable content" at bounding box center [737, 291] width 300 height 16
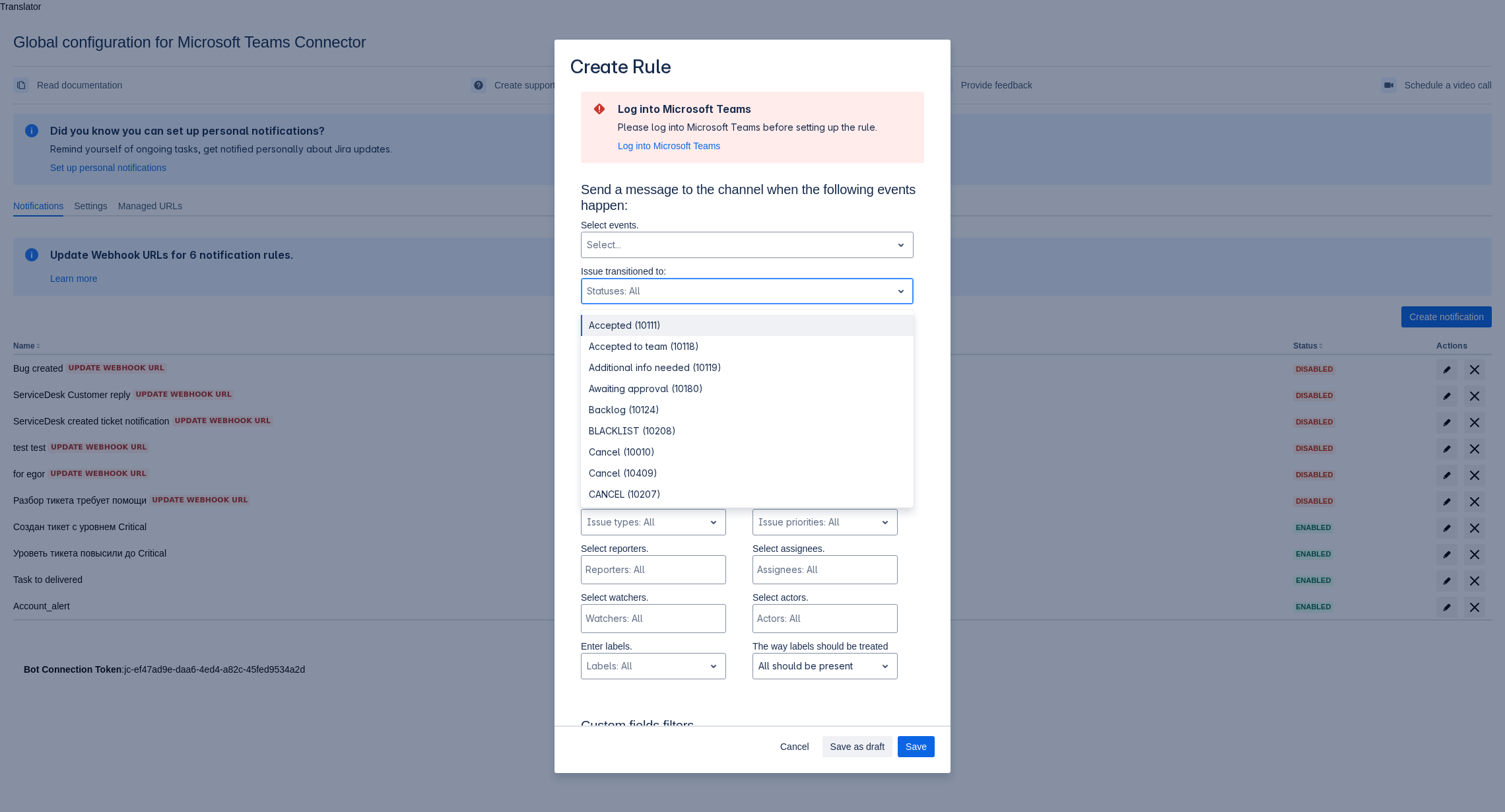
click at [841, 291] on div "Scrollable content" at bounding box center [737, 291] width 300 height 16
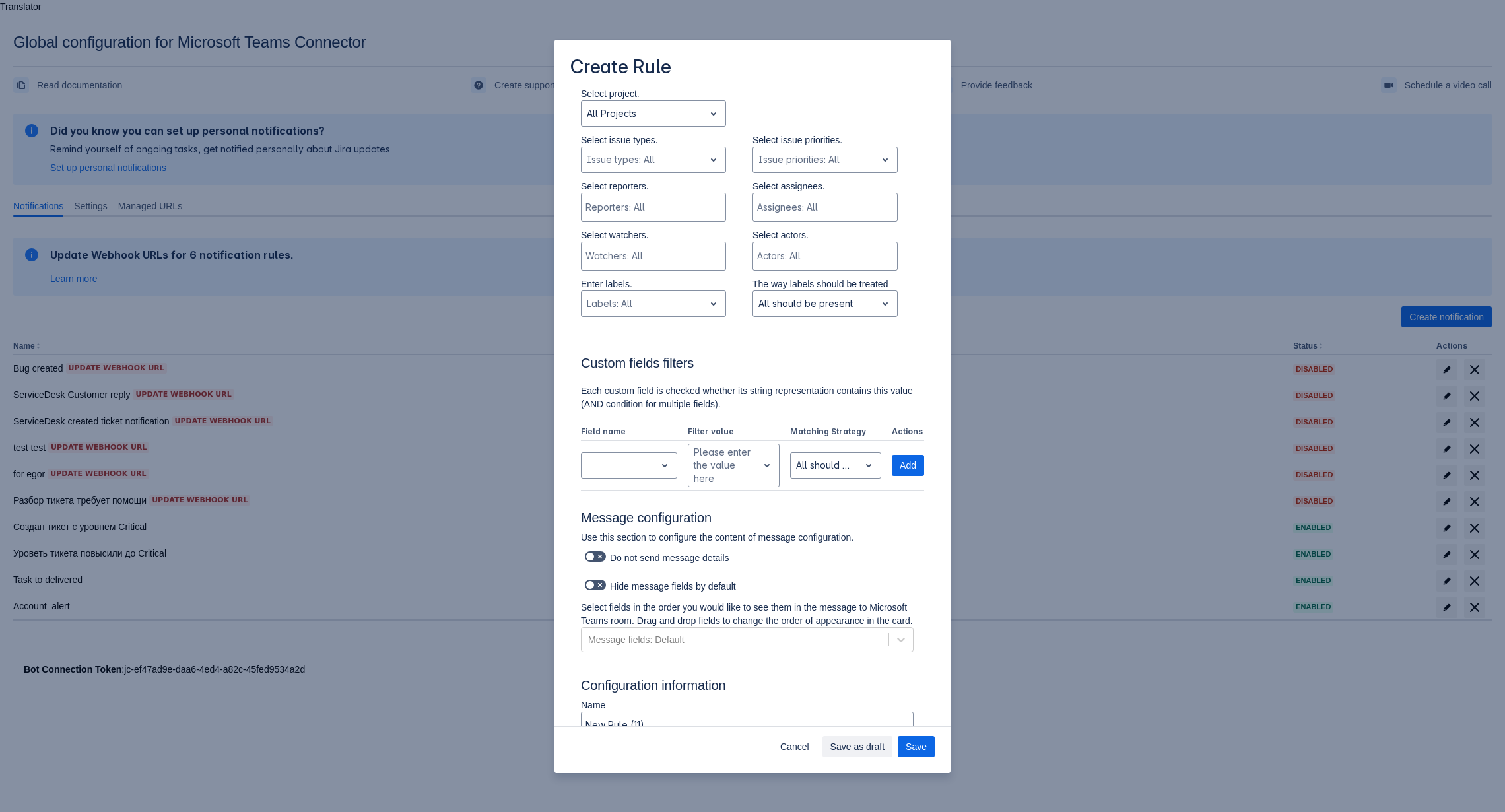
scroll to position [377, 0]
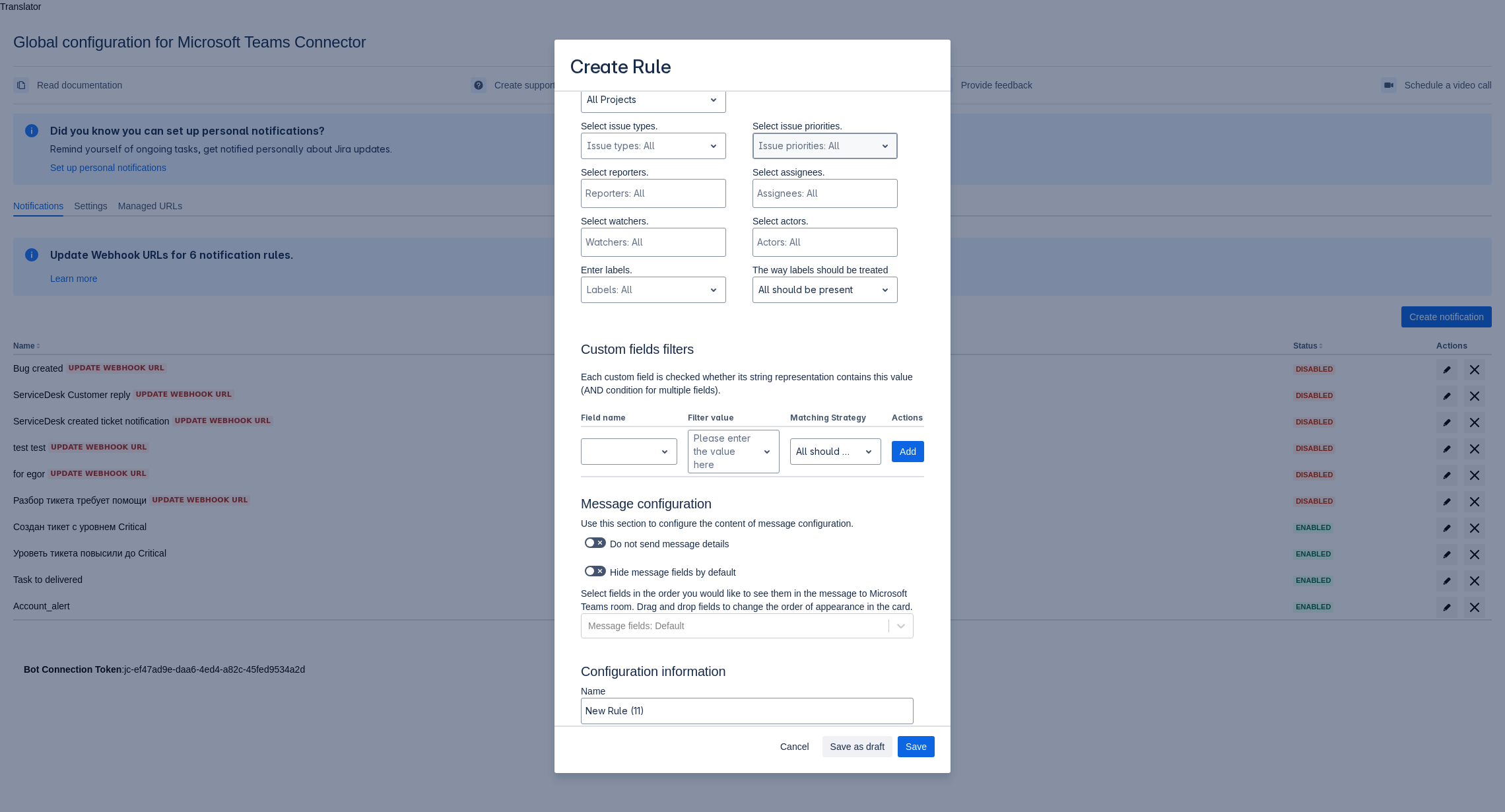
click at [870, 141] on div "Scrollable content" at bounding box center [814, 146] width 112 height 16
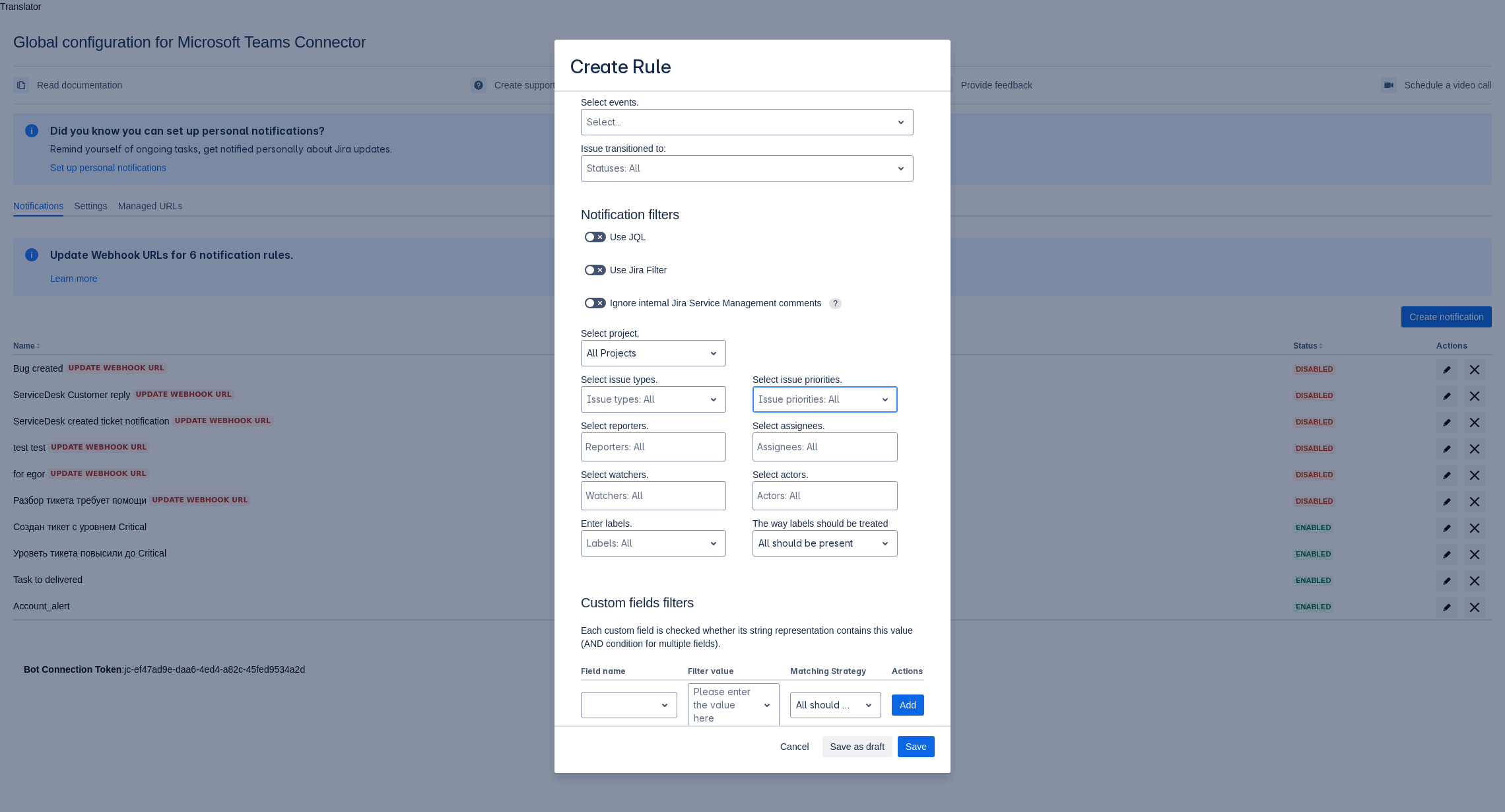
scroll to position [0, 0]
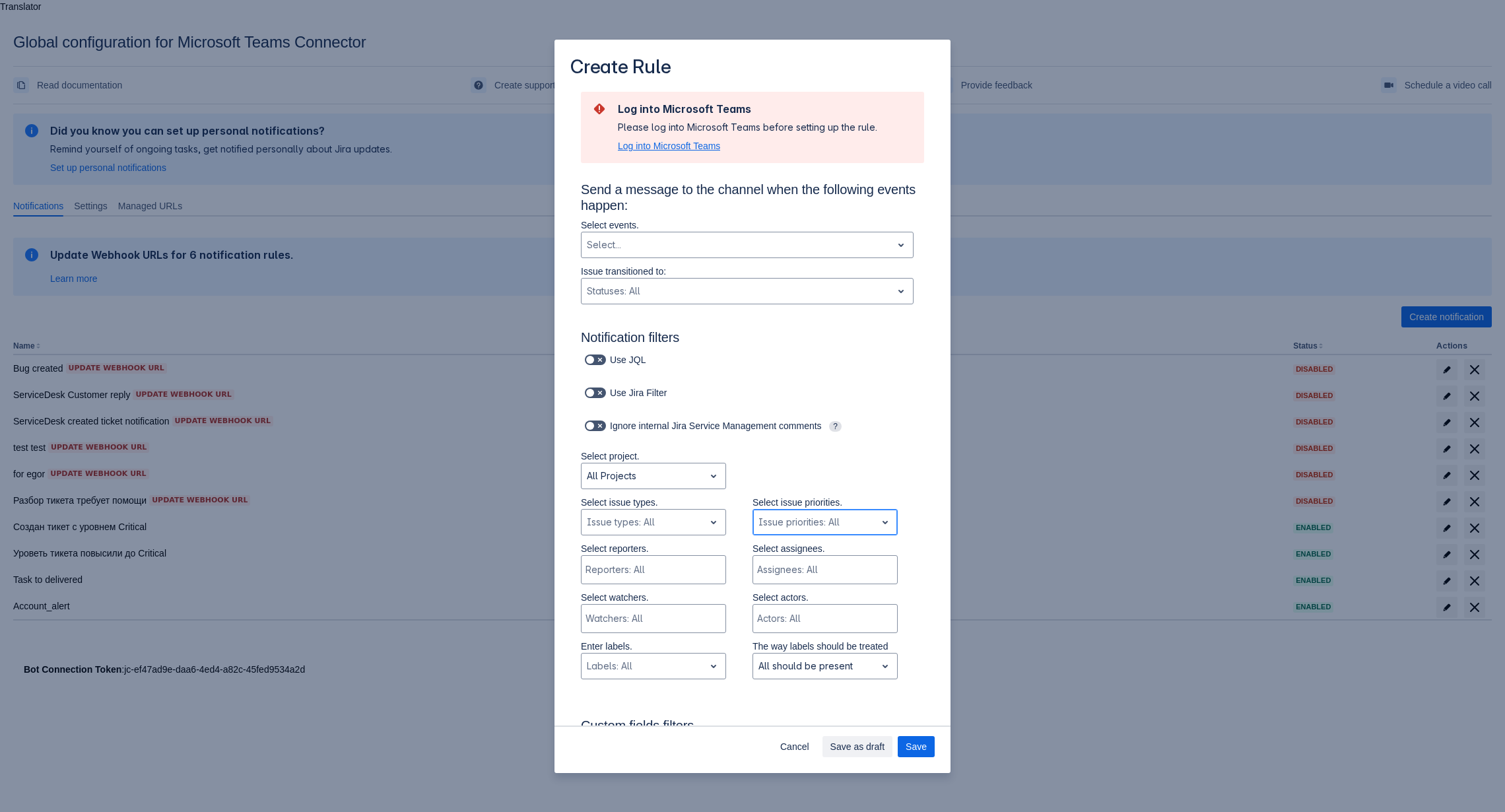
click at [704, 150] on span "Log into Microsoft Teams" at bounding box center [669, 146] width 103 height 13
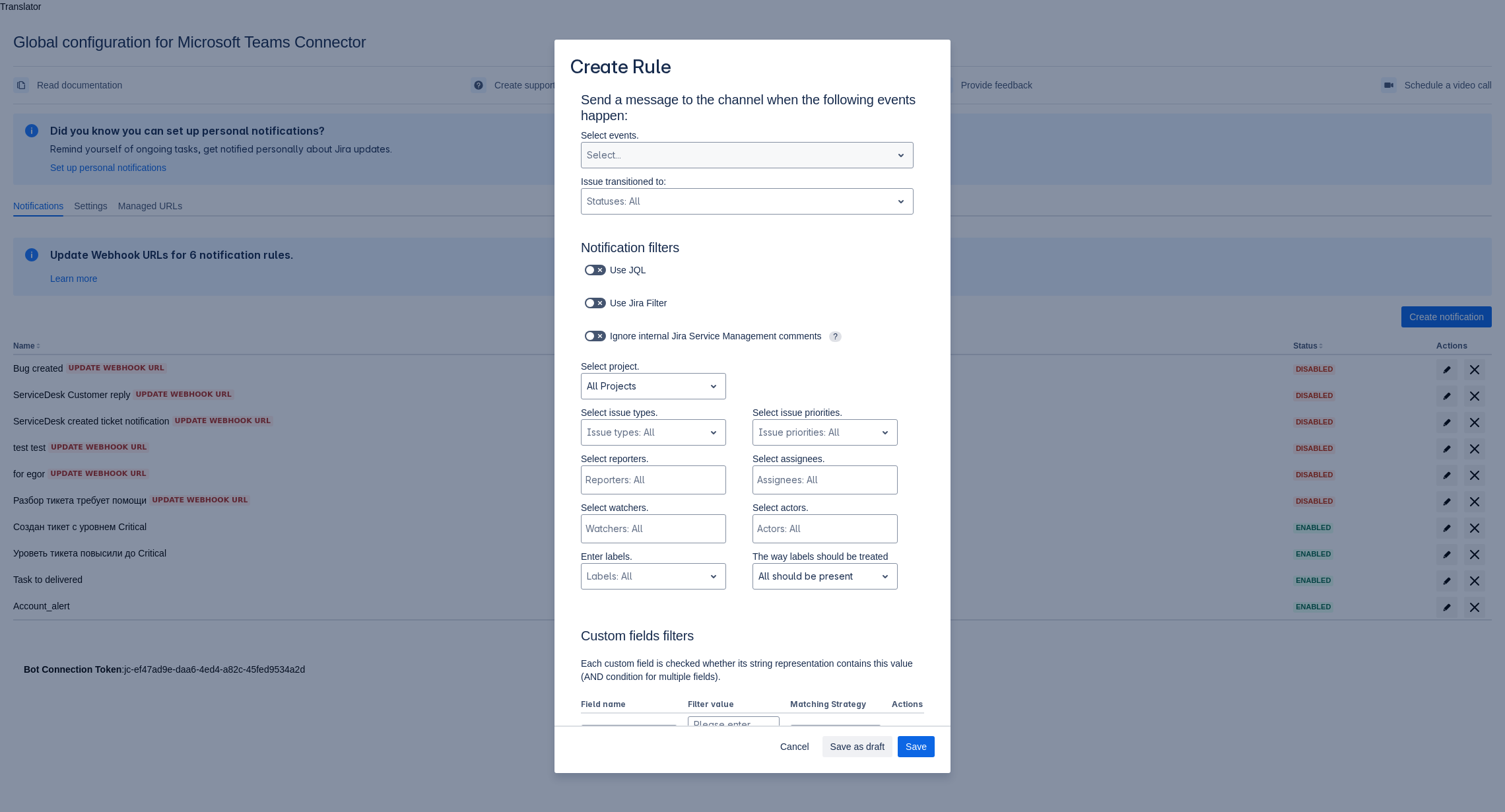
click at [786, 161] on div "Scrollable content" at bounding box center [737, 155] width 300 height 16
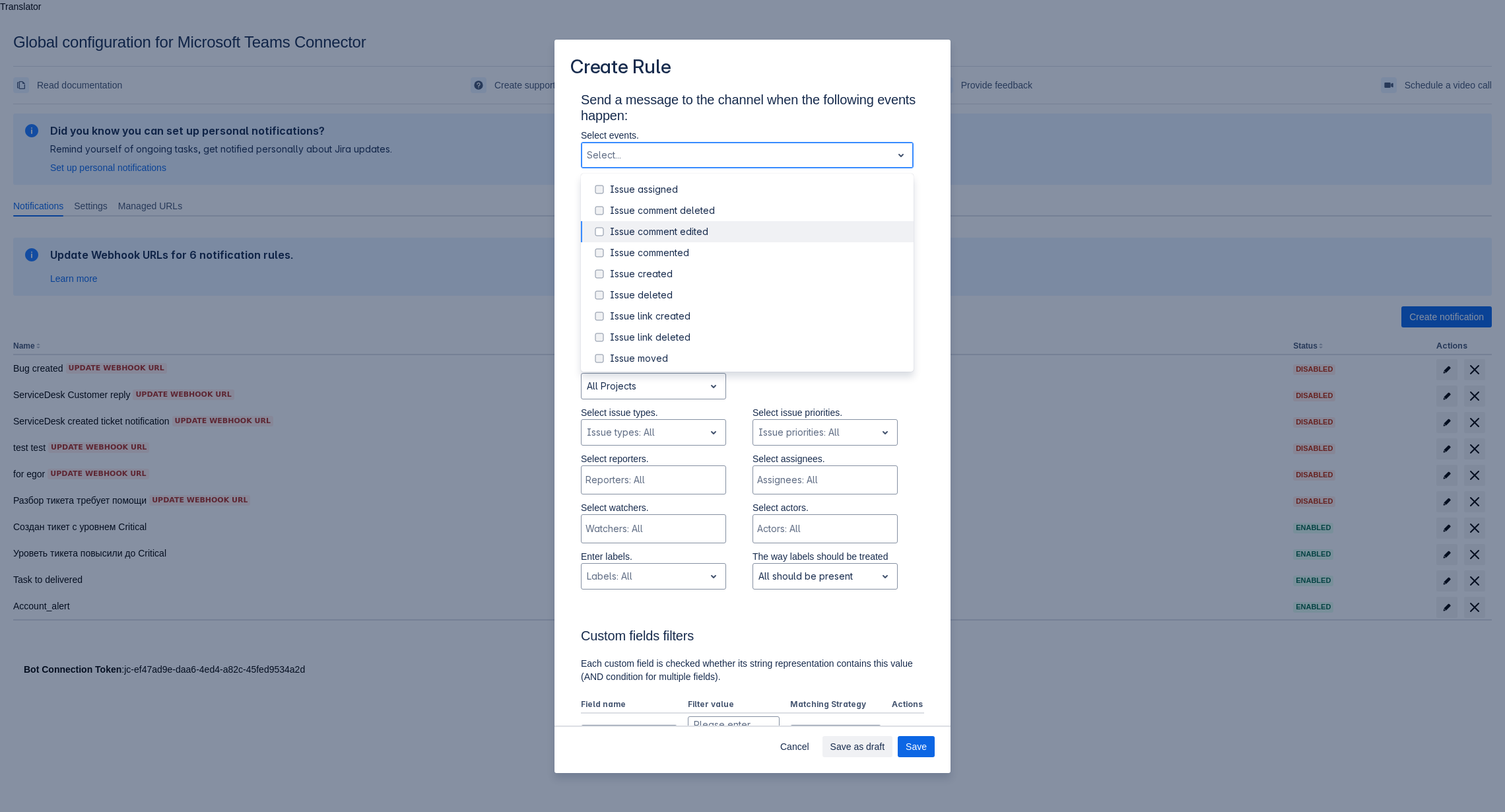
scroll to position [151, 0]
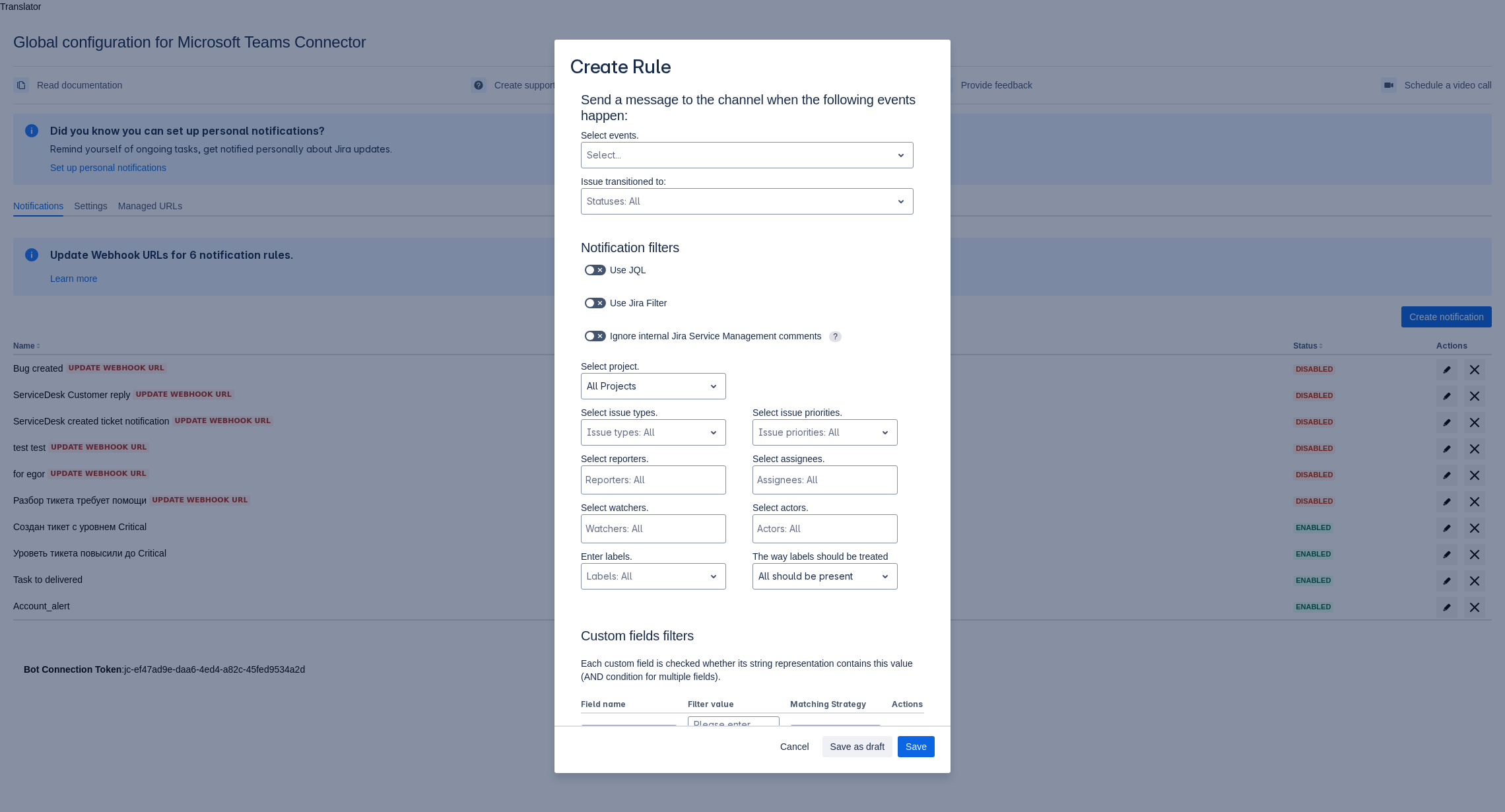
click at [912, 93] on h3 "Send a message to the channel when the following events happen:" at bounding box center [752, 110] width 343 height 37
click at [772, 198] on div "Scrollable content" at bounding box center [737, 202] width 300 height 16
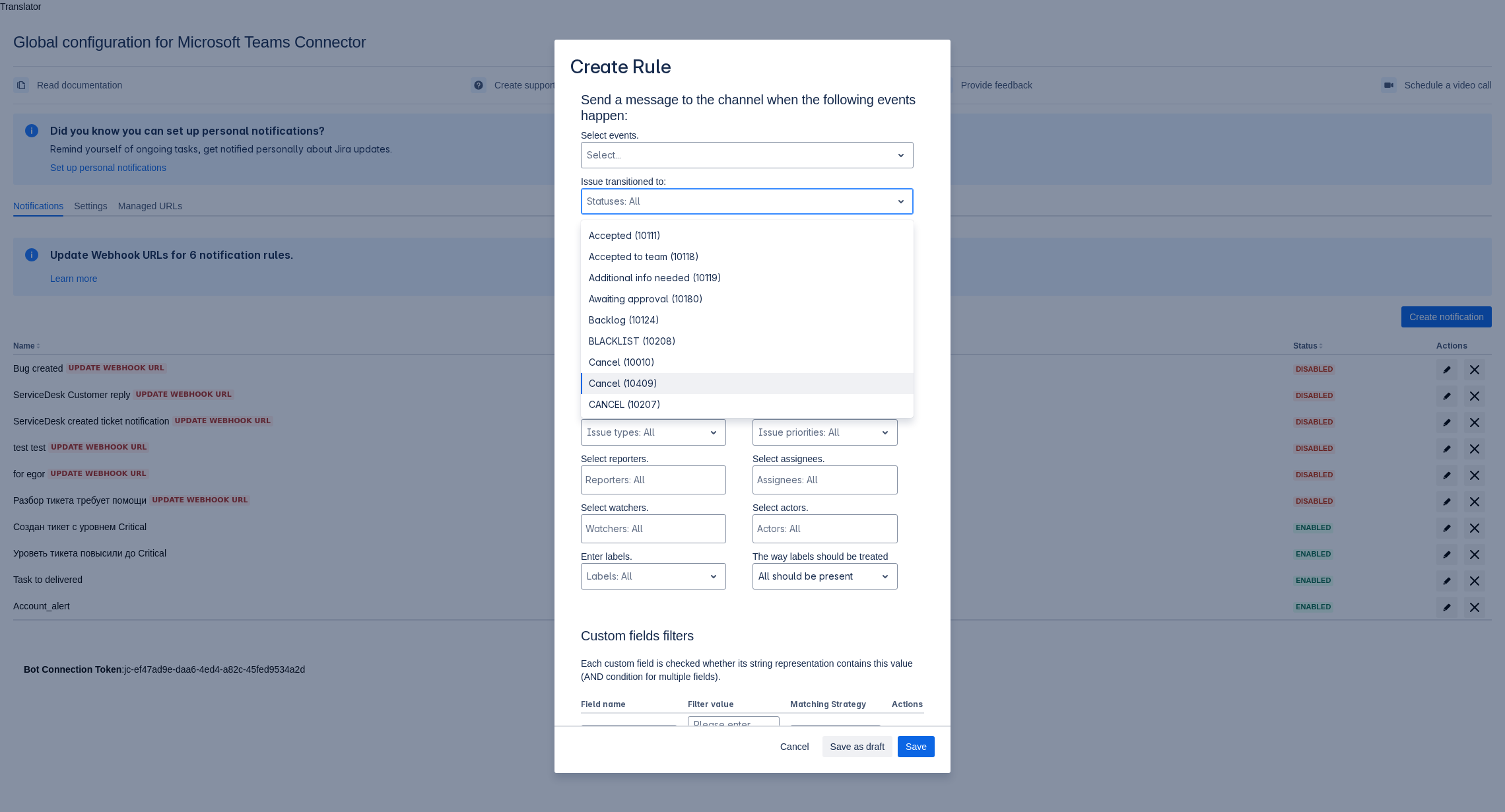
scroll to position [404, 0]
click at [933, 243] on div "Send a message to the channel when the following events happen: Select events. …" at bounding box center [752, 726] width 364 height 1268
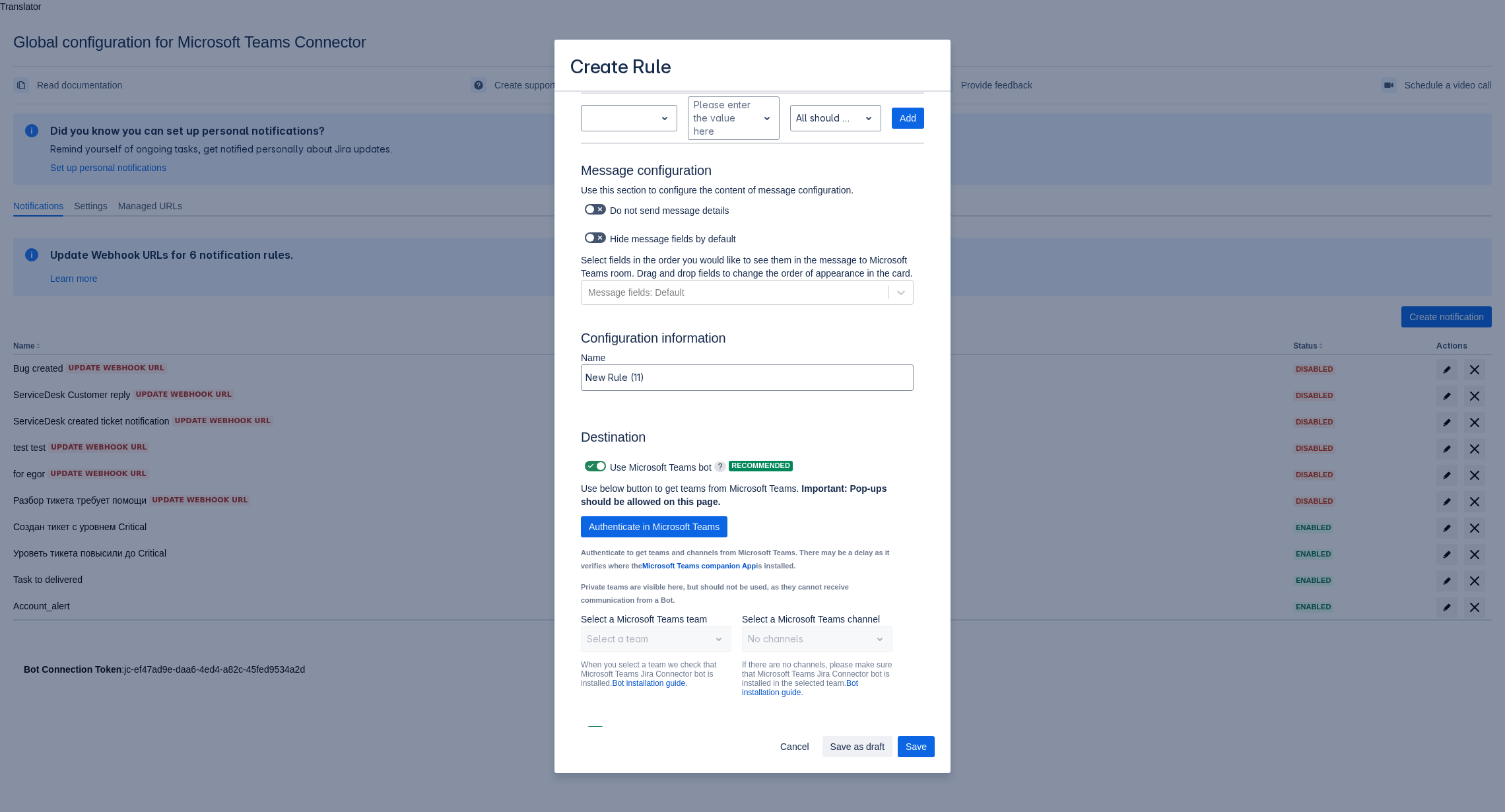
scroll to position [636, 0]
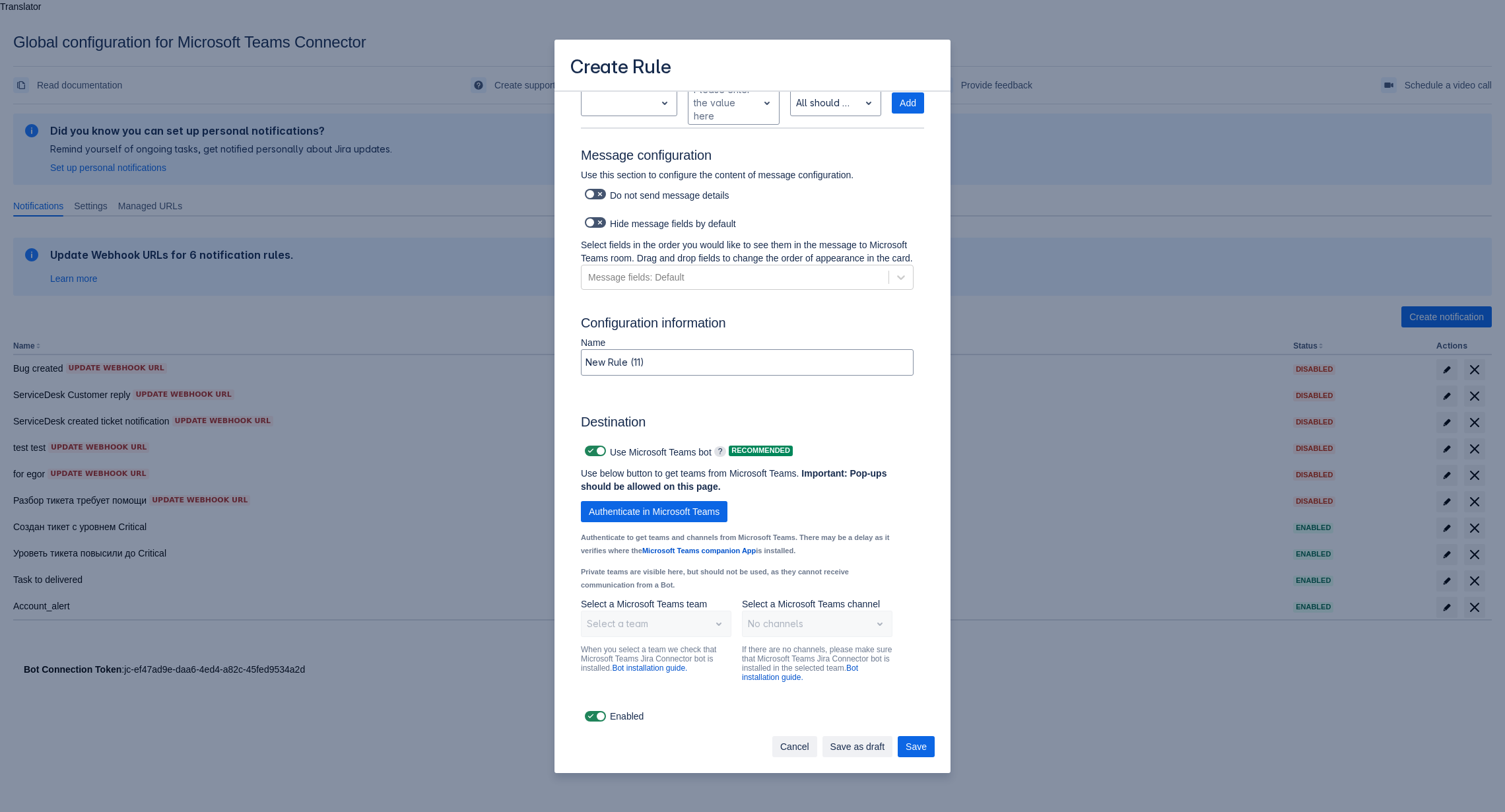
click at [808, 747] on span "Cancel" at bounding box center [794, 746] width 29 height 21
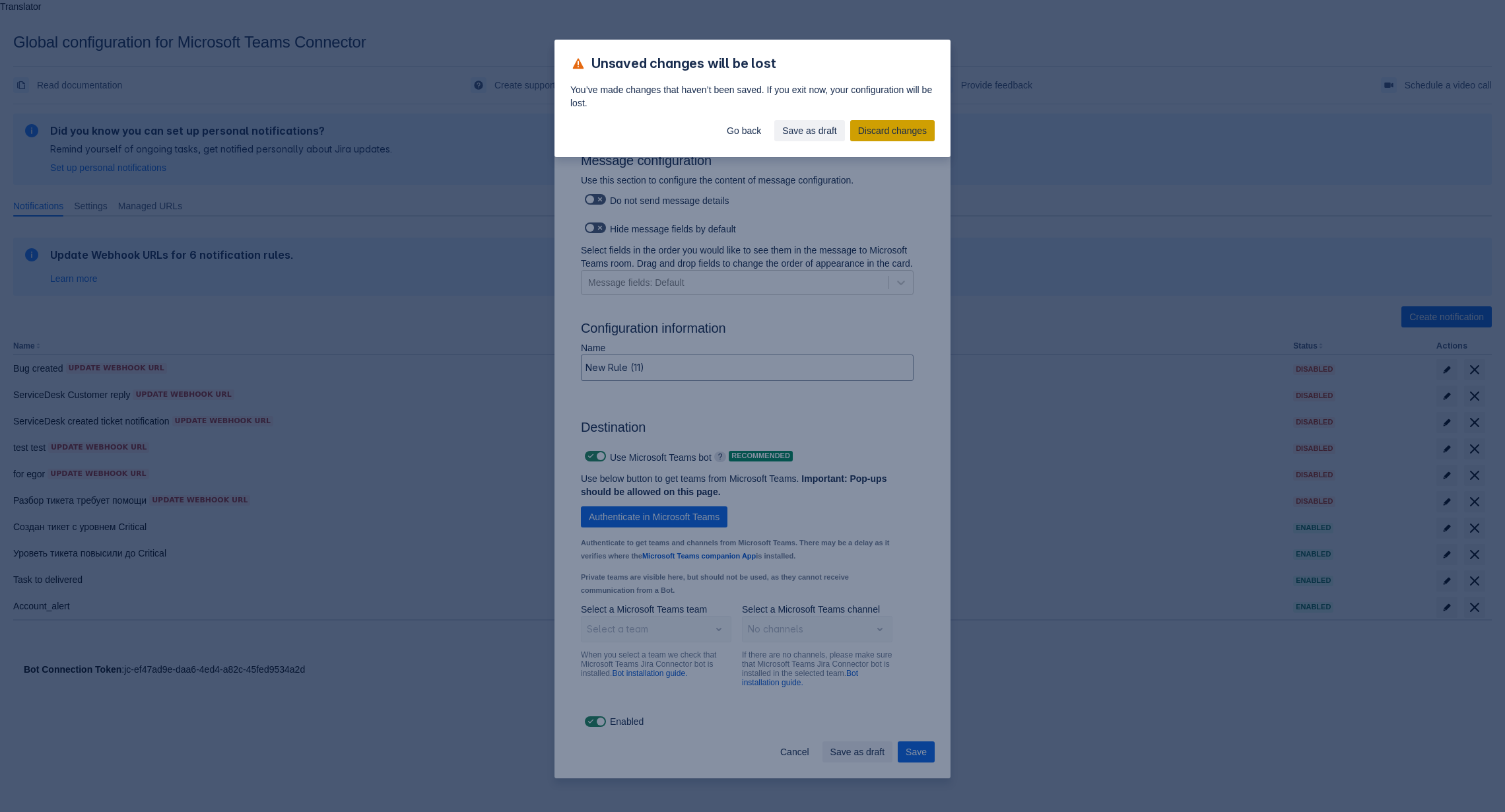
click at [889, 126] on span "Discard changes" at bounding box center [892, 130] width 69 height 21
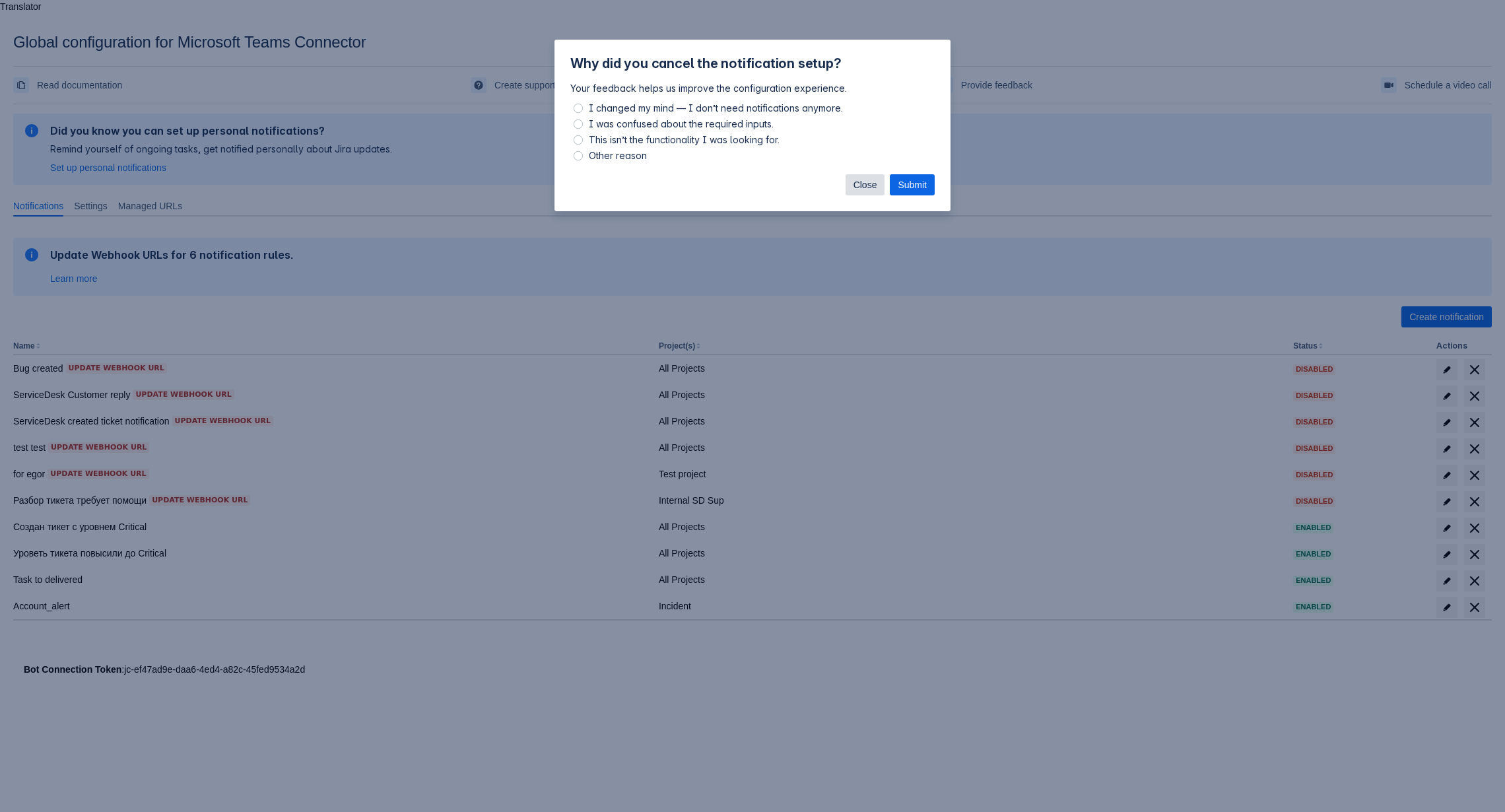
click at [862, 188] on span "Close" at bounding box center [865, 184] width 24 height 21
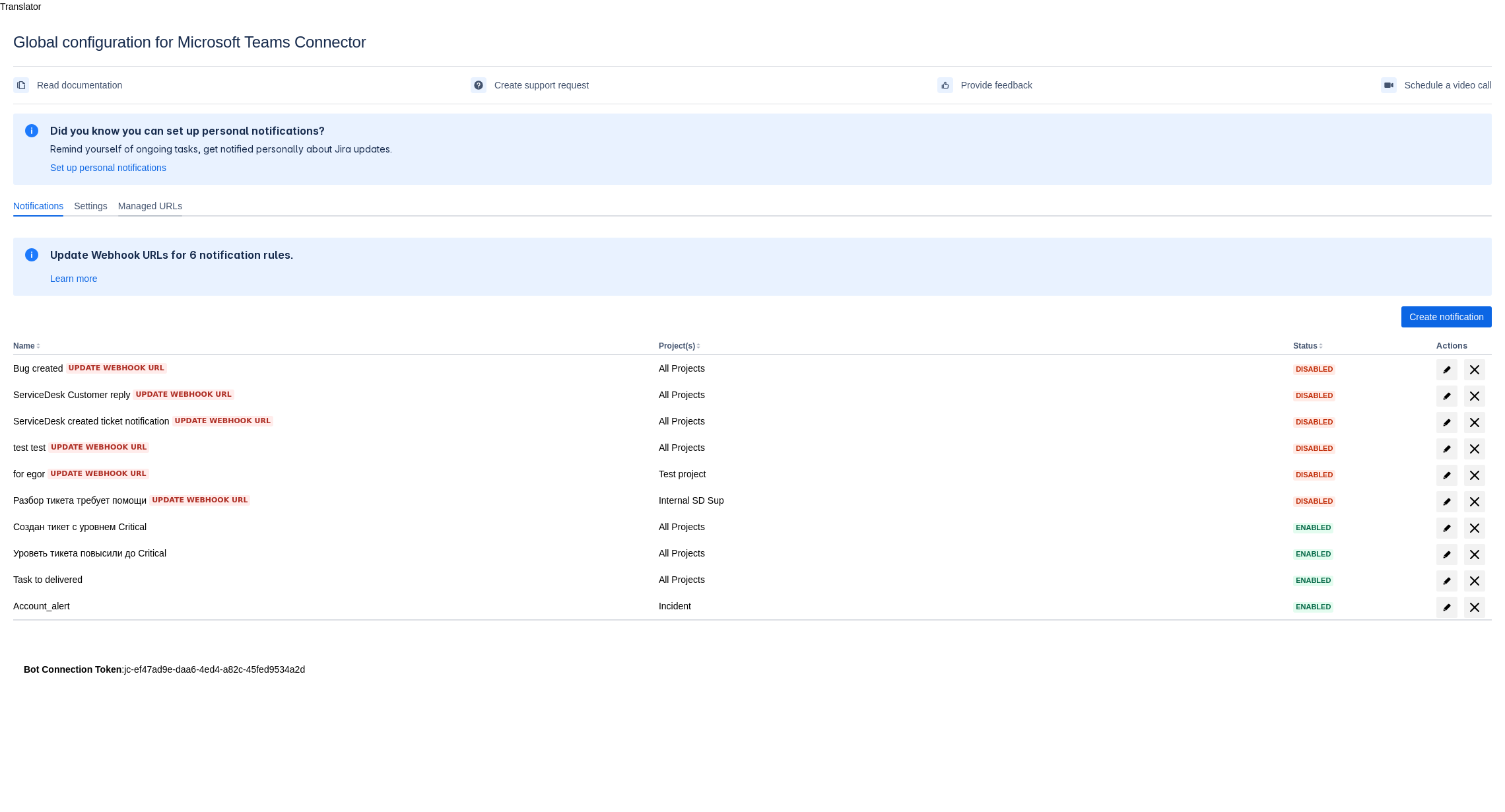
click at [170, 199] on span "Managed URLs" at bounding box center [150, 206] width 64 height 13
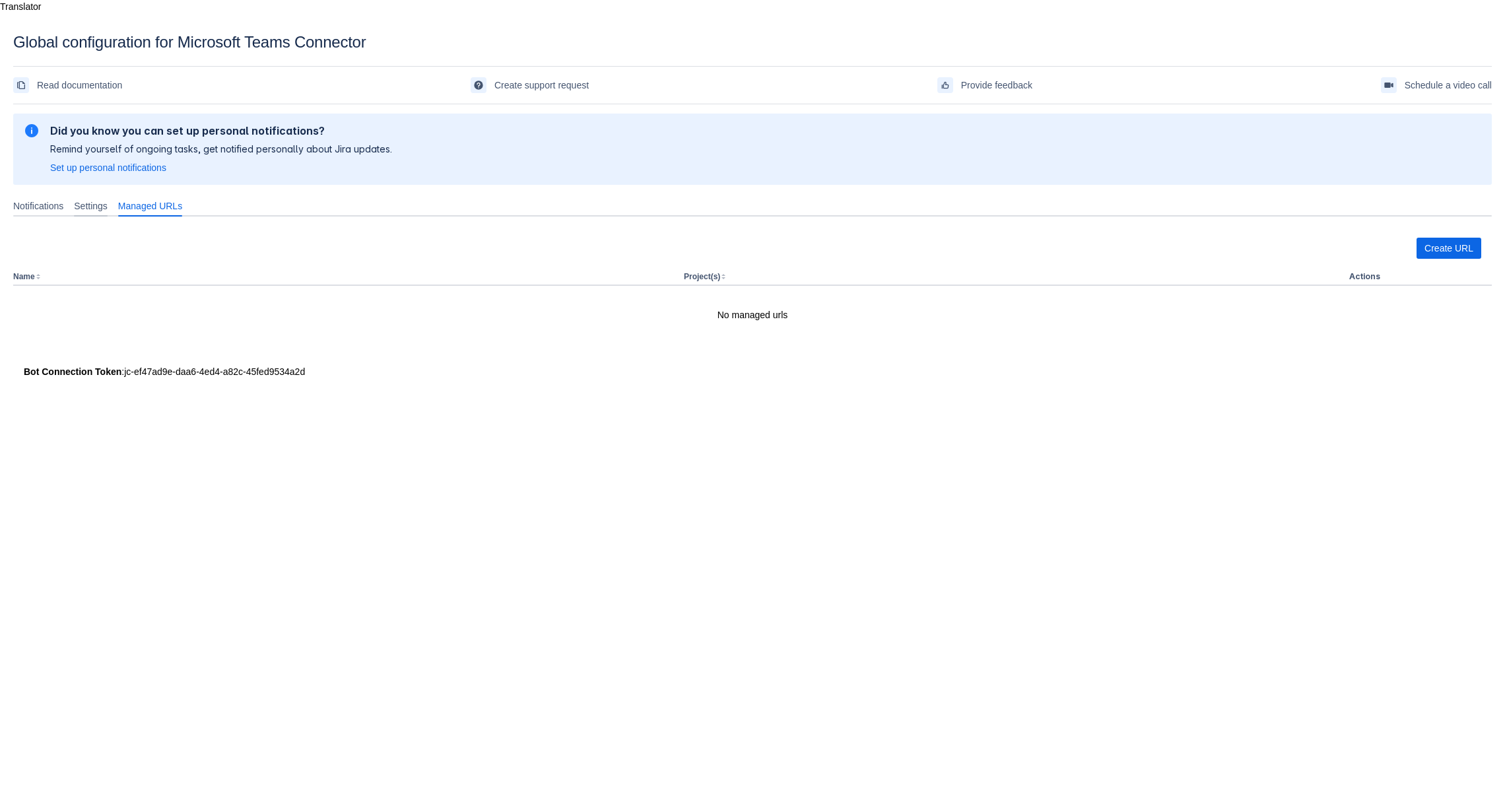
click at [108, 199] on span "Settings" at bounding box center [90, 206] width 34 height 13
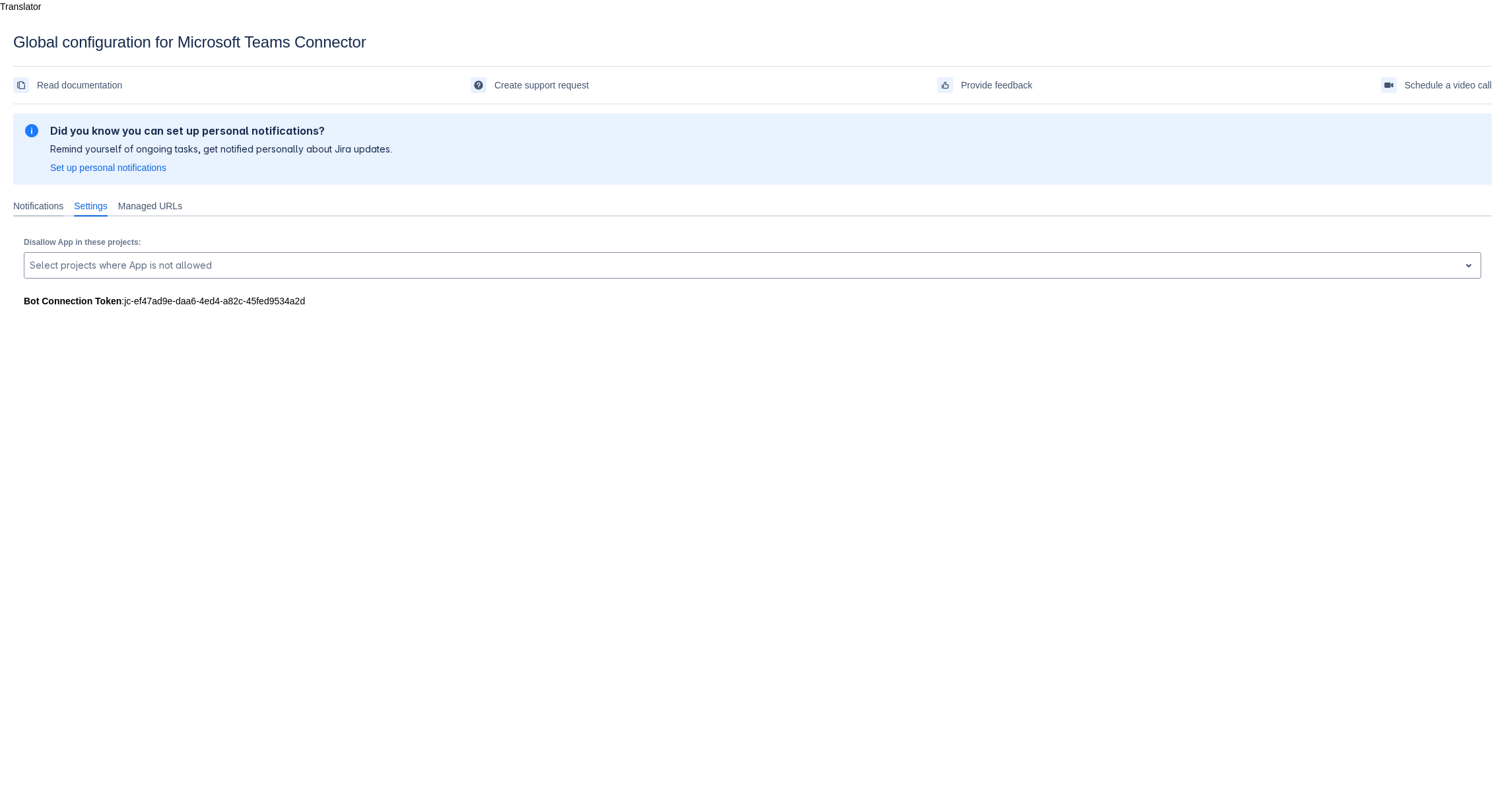
click at [38, 201] on div "Notifications" at bounding box center [38, 205] width 61 height 21
